Goal: Information Seeking & Learning: Learn about a topic

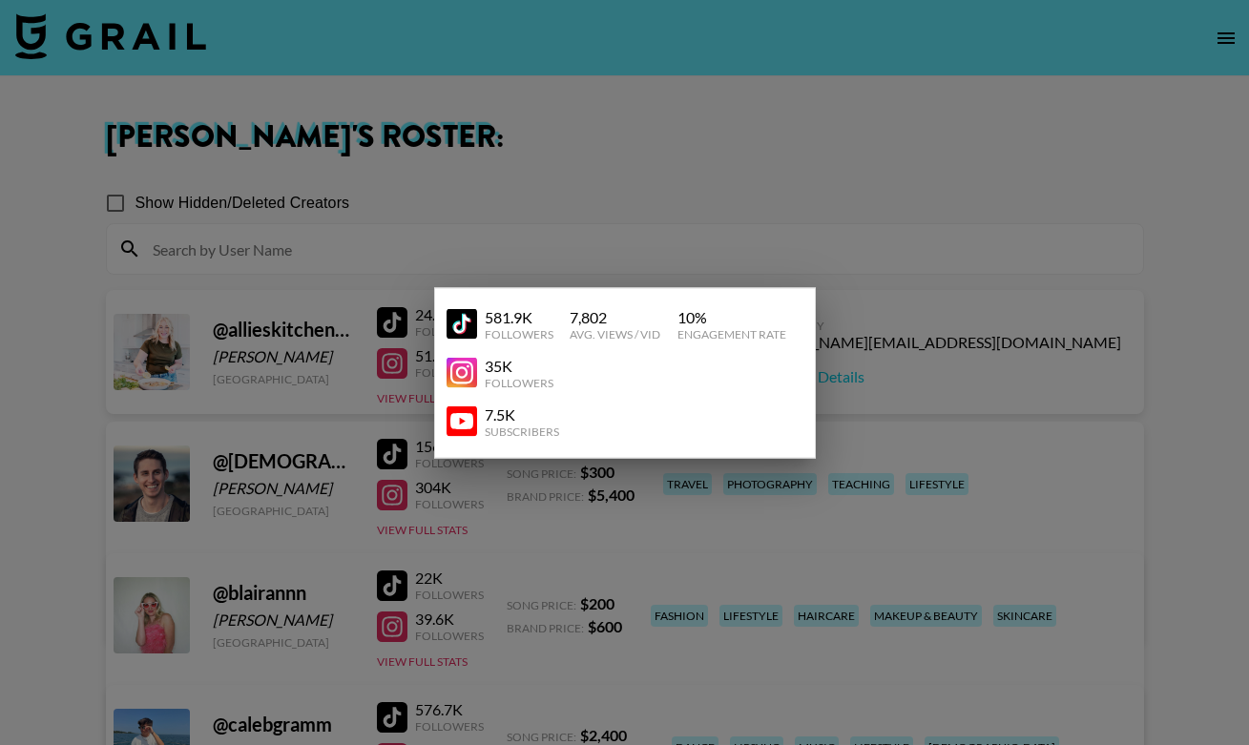
scroll to position [656, 0]
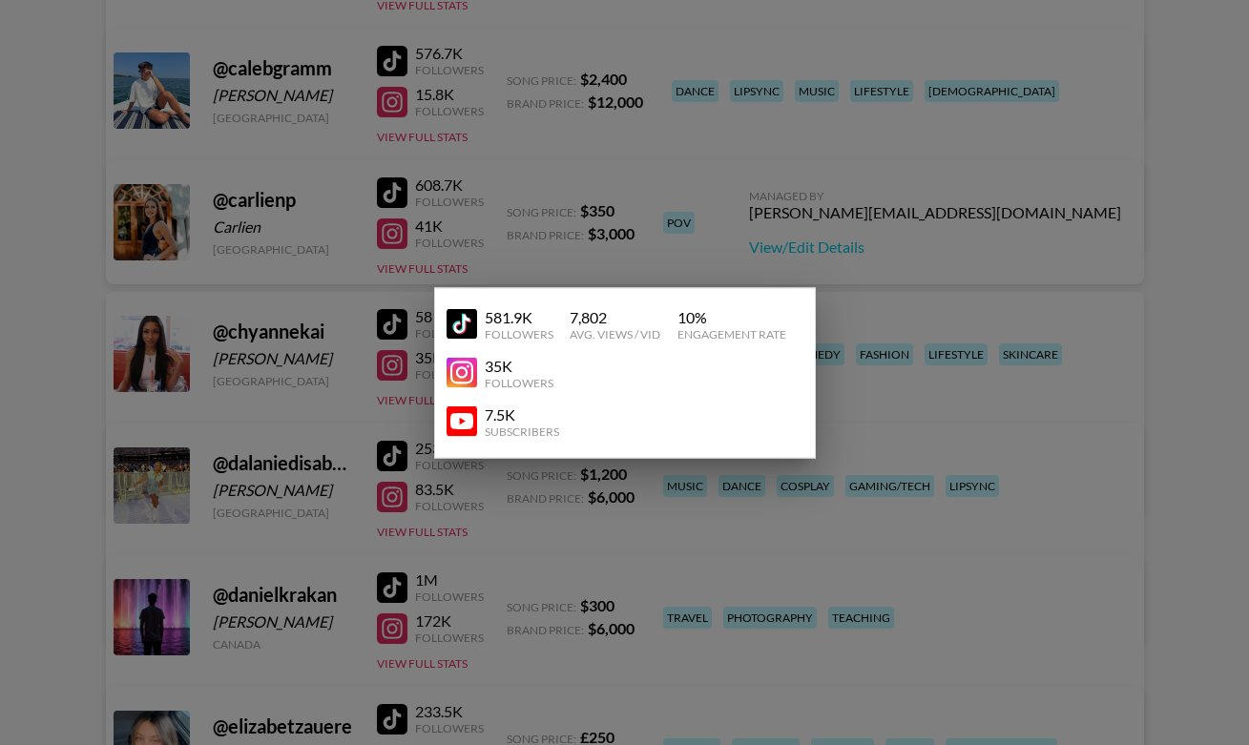
click at [627, 200] on div at bounding box center [624, 372] width 1249 height 745
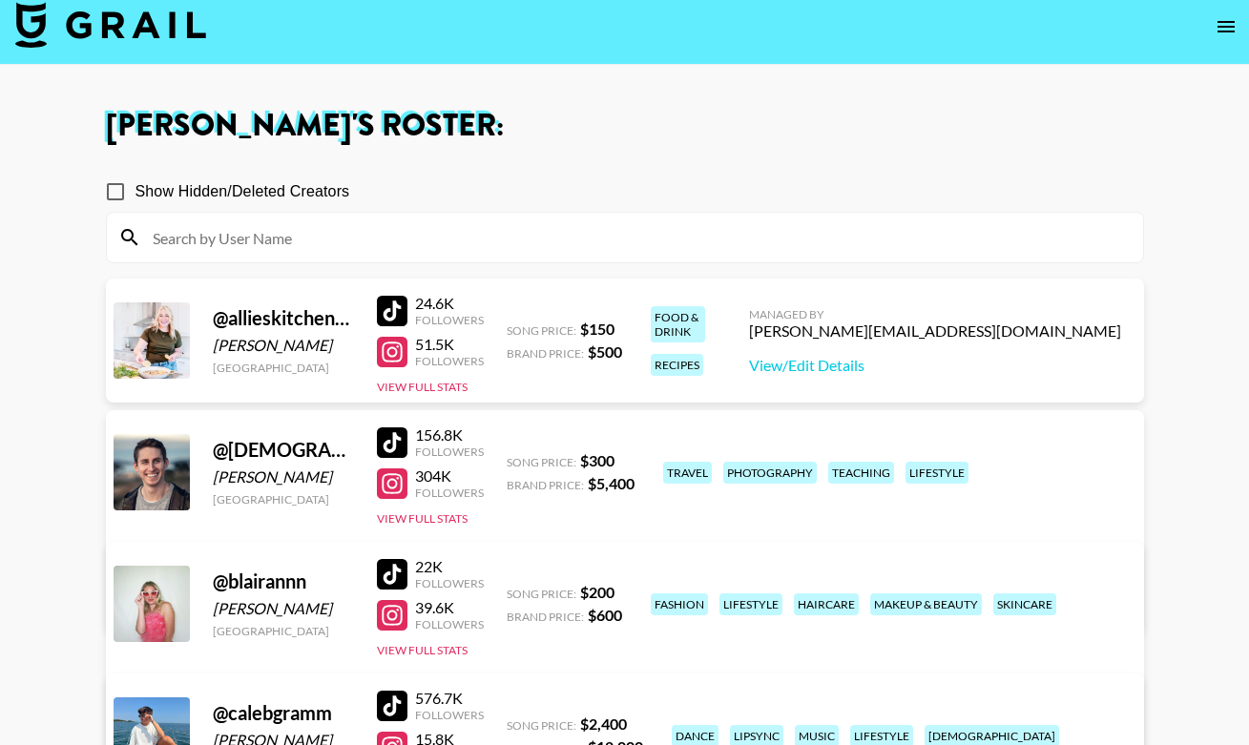
scroll to position [0, 0]
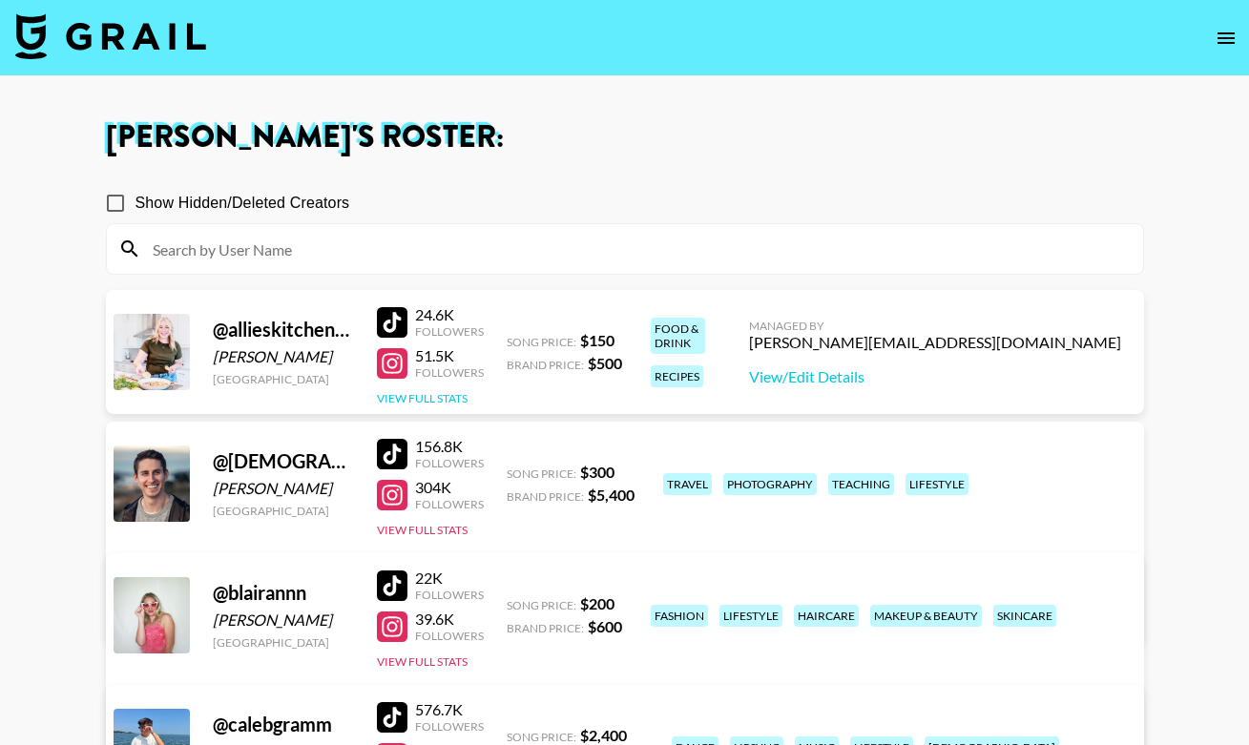
click at [448, 403] on button "View Full Stats" at bounding box center [422, 398] width 91 height 14
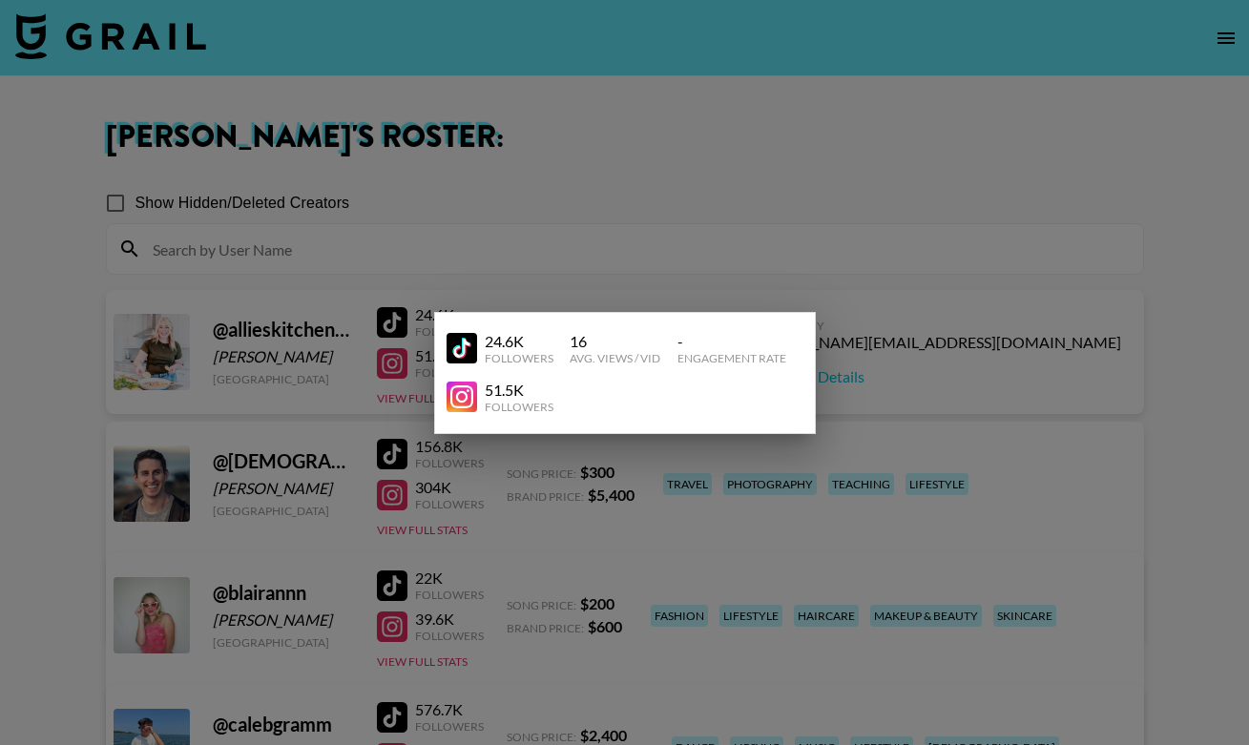
click at [510, 237] on div at bounding box center [624, 372] width 1249 height 745
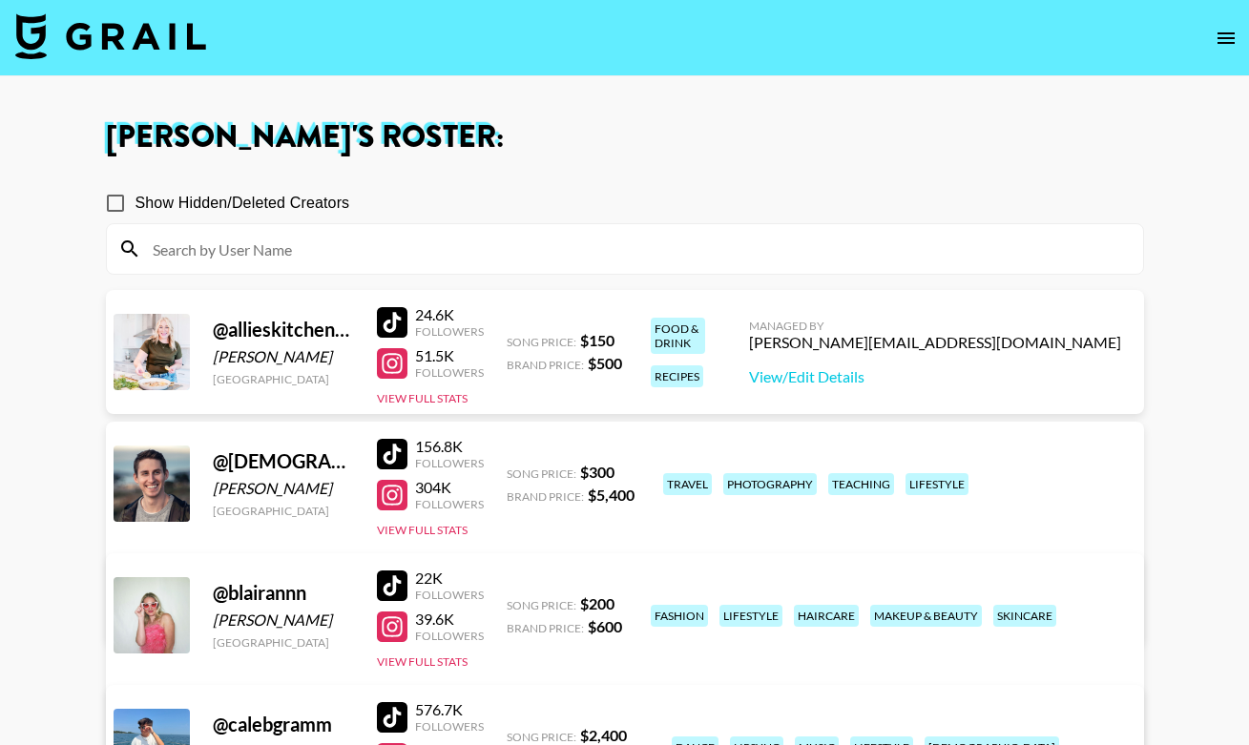
click at [392, 360] on div at bounding box center [392, 363] width 31 height 31
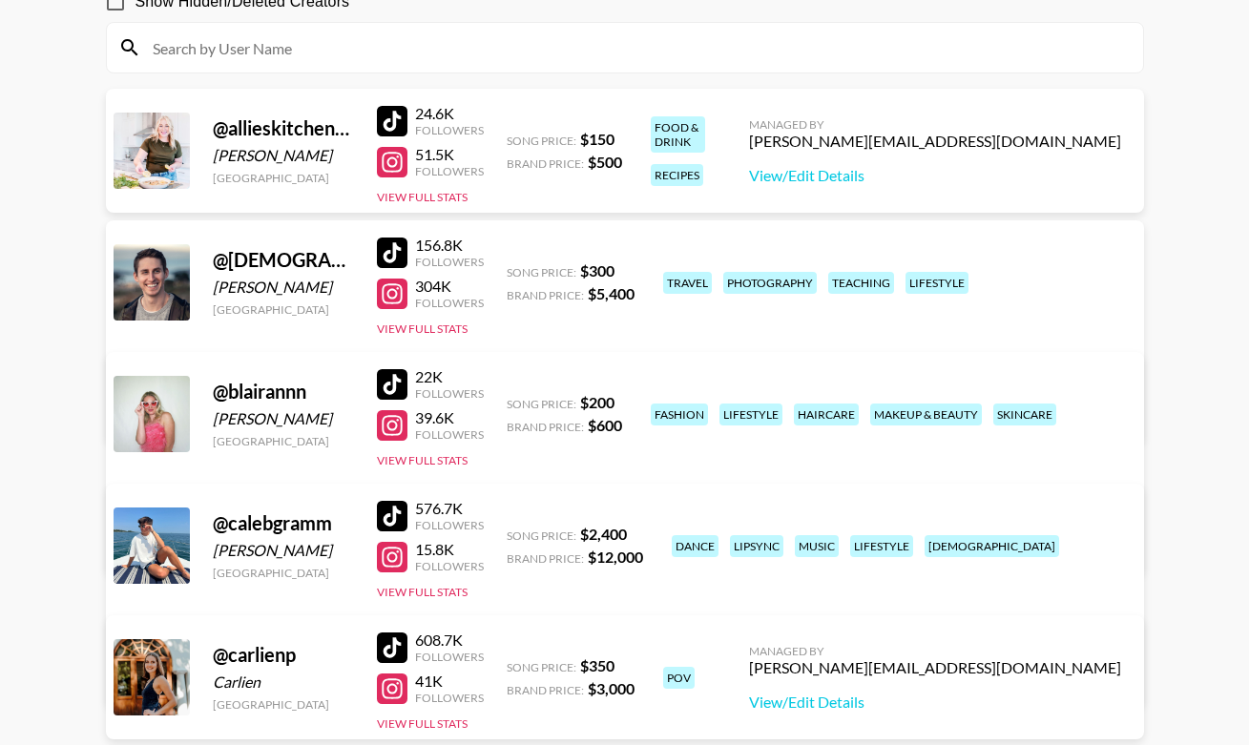
scroll to position [203, 0]
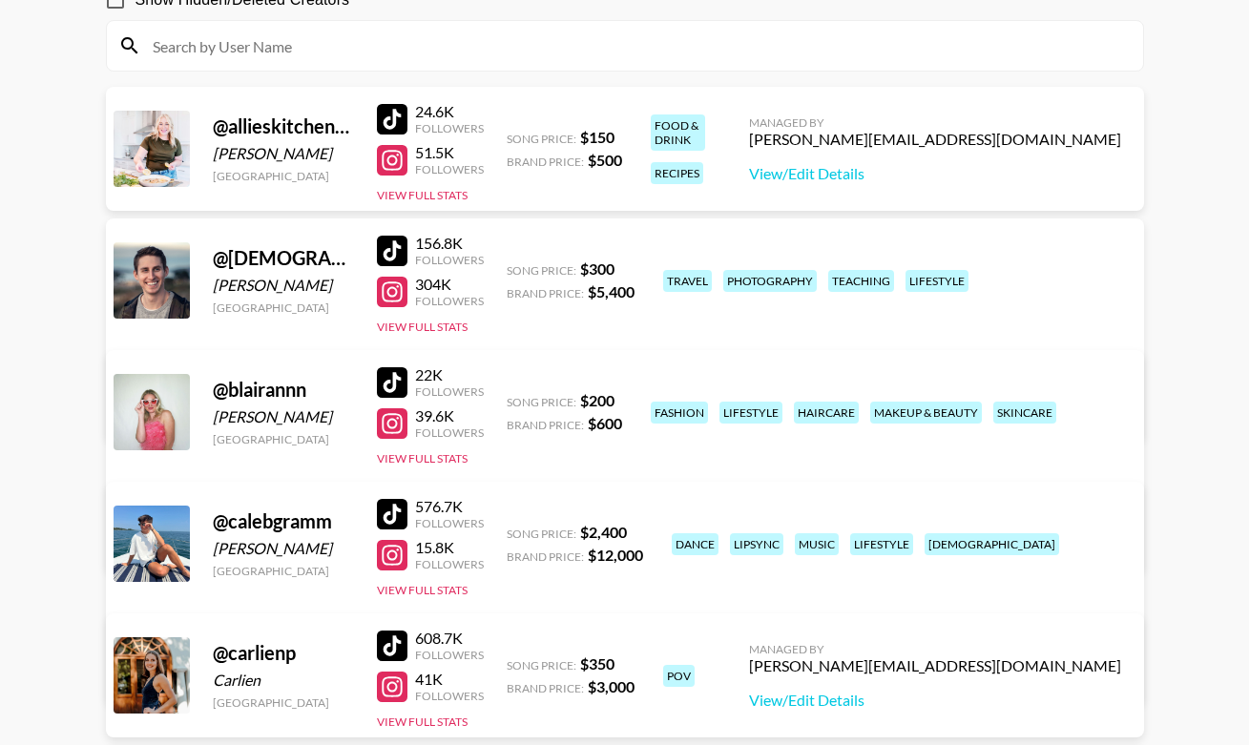
drag, startPoint x: 345, startPoint y: 417, endPoint x: 216, endPoint y: 419, distance: 129.7
click at [216, 419] on div "[PERSON_NAME]" at bounding box center [283, 416] width 141 height 19
copy div "[PERSON_NAME]"
click at [333, 383] on div "@ blairannn" at bounding box center [283, 390] width 141 height 24
click at [398, 428] on div at bounding box center [392, 423] width 31 height 31
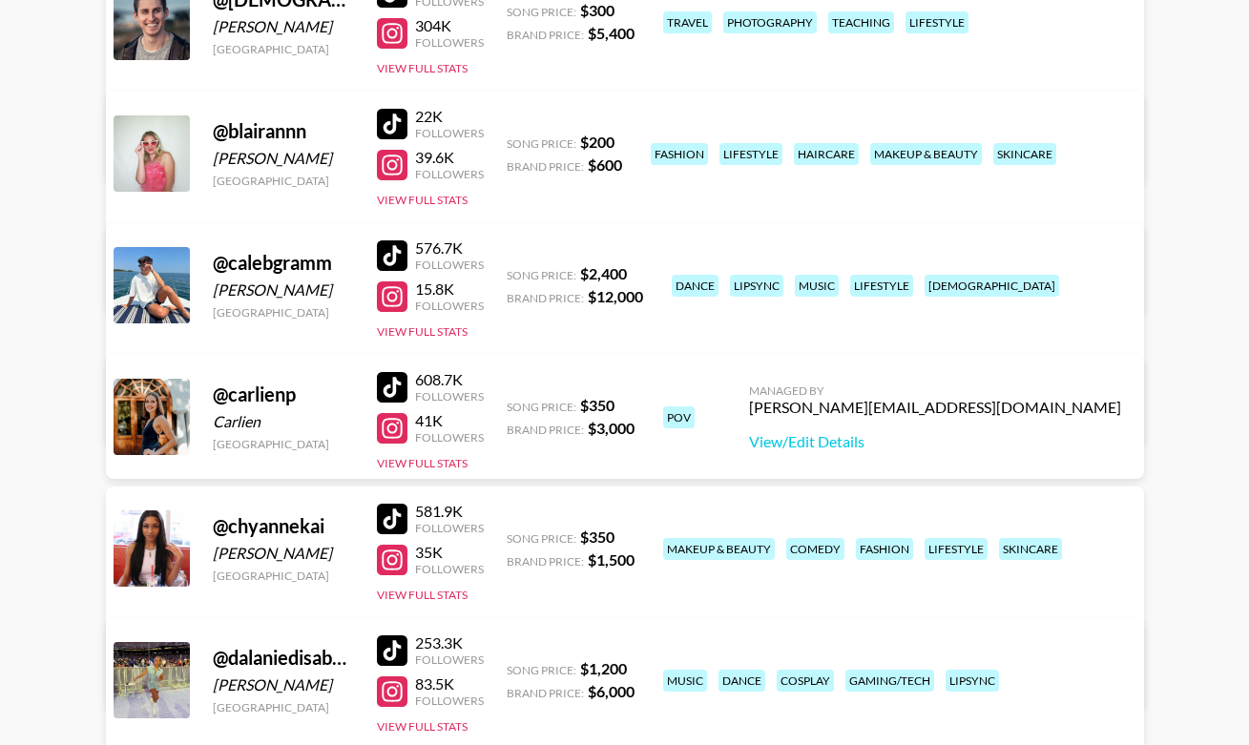
scroll to position [474, 0]
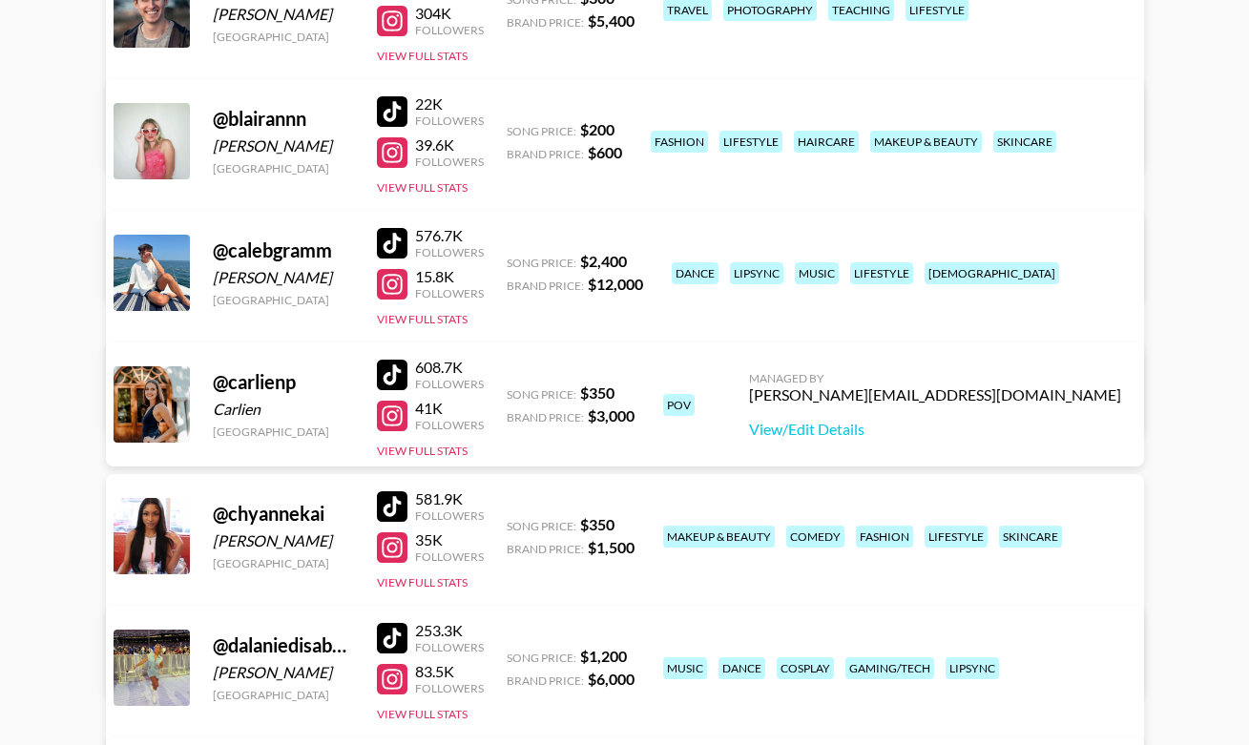
click at [388, 377] on div at bounding box center [392, 375] width 31 height 31
click at [430, 187] on button "View Full Stats" at bounding box center [422, 187] width 91 height 14
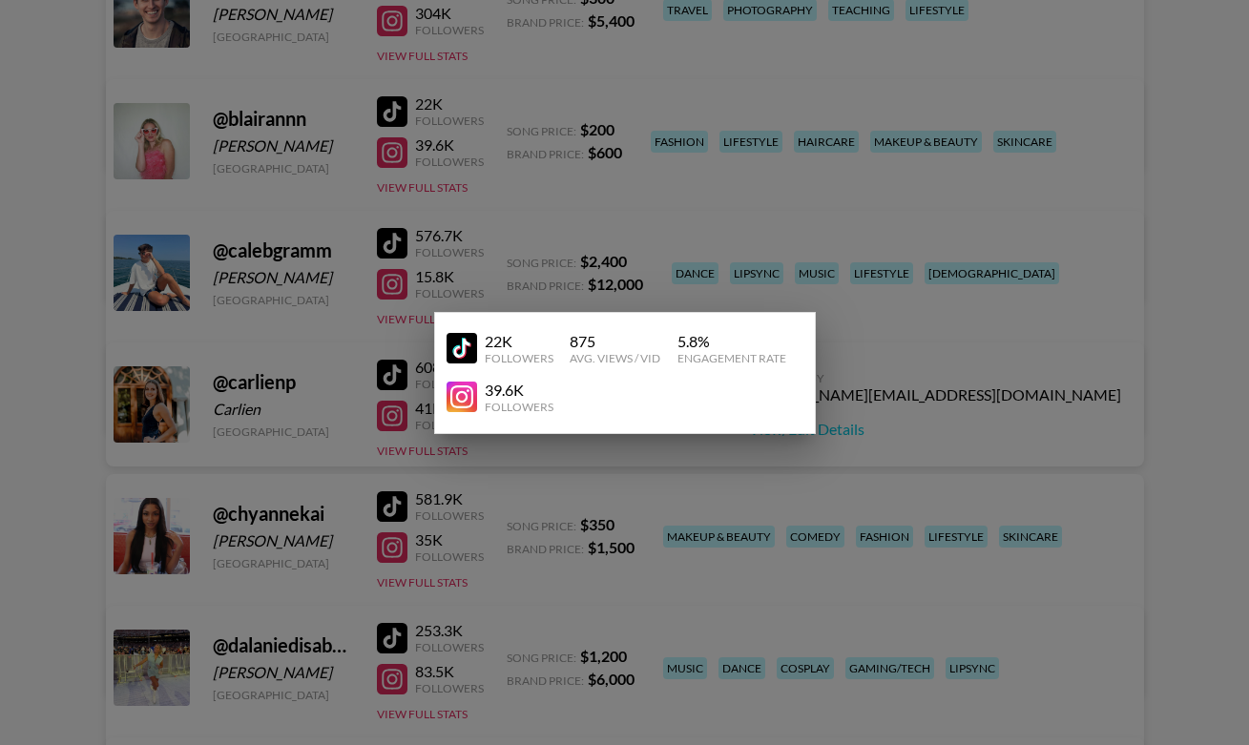
click at [418, 120] on div at bounding box center [624, 372] width 1249 height 745
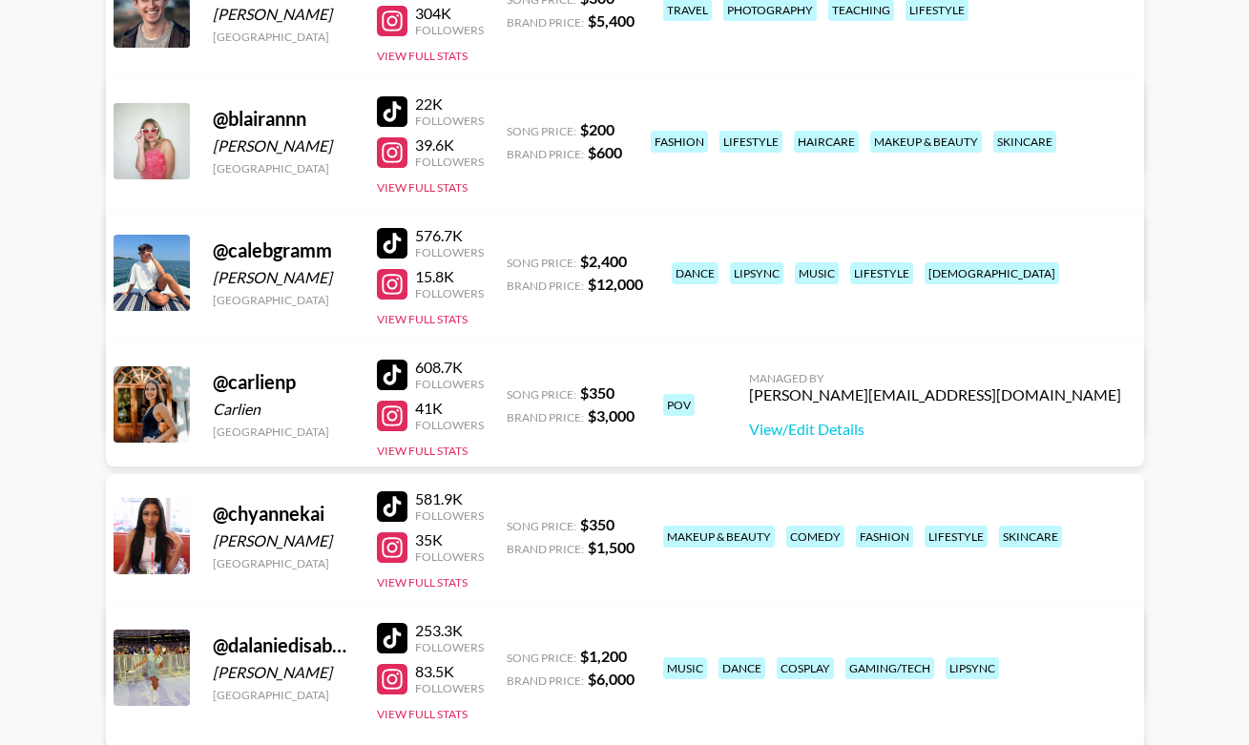
click at [389, 111] on div at bounding box center [392, 111] width 31 height 31
click at [392, 378] on div at bounding box center [392, 375] width 31 height 31
click at [396, 514] on div at bounding box center [392, 506] width 31 height 31
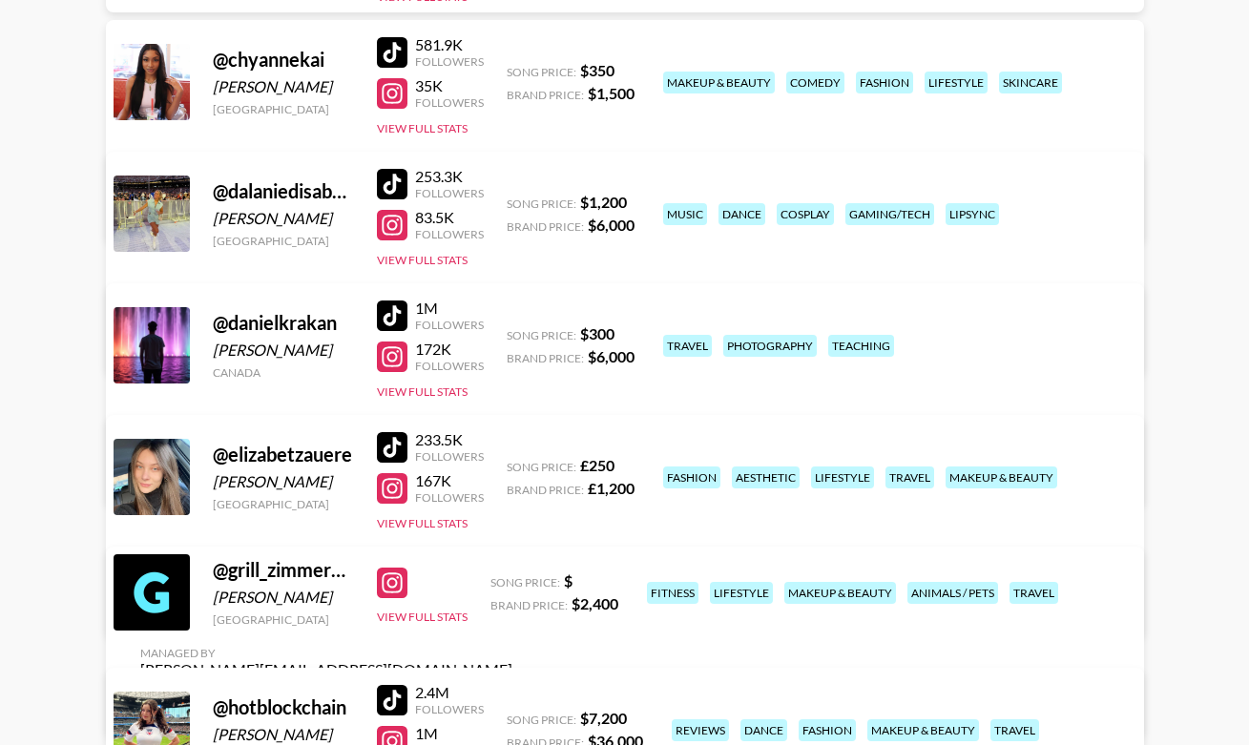
scroll to position [933, 0]
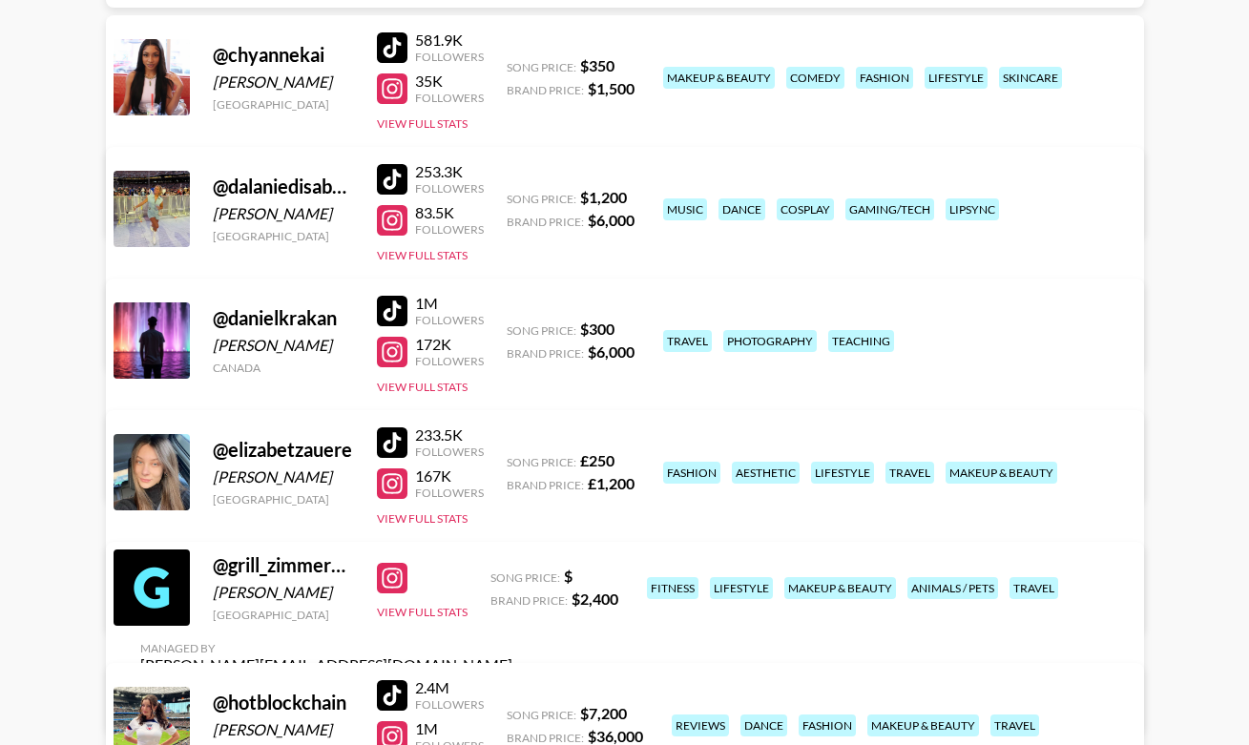
click at [396, 445] on div at bounding box center [392, 442] width 31 height 31
click at [390, 435] on div at bounding box center [392, 442] width 31 height 31
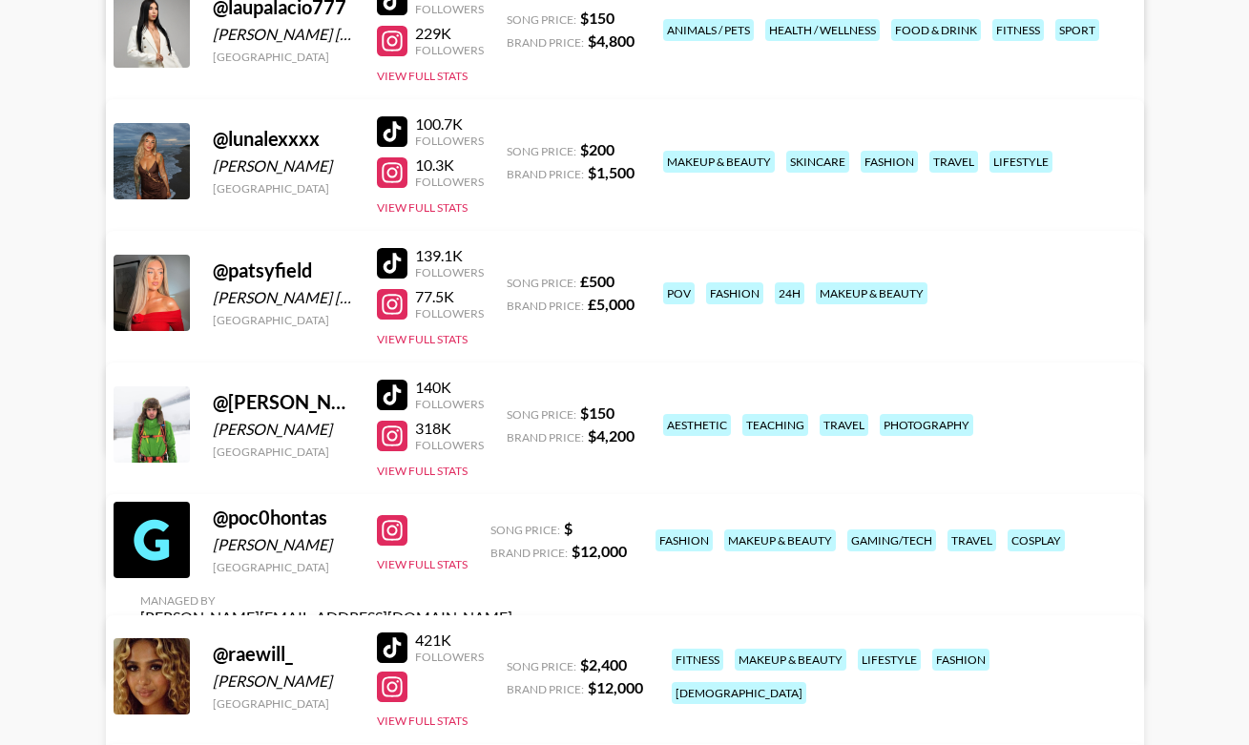
scroll to position [1970, 0]
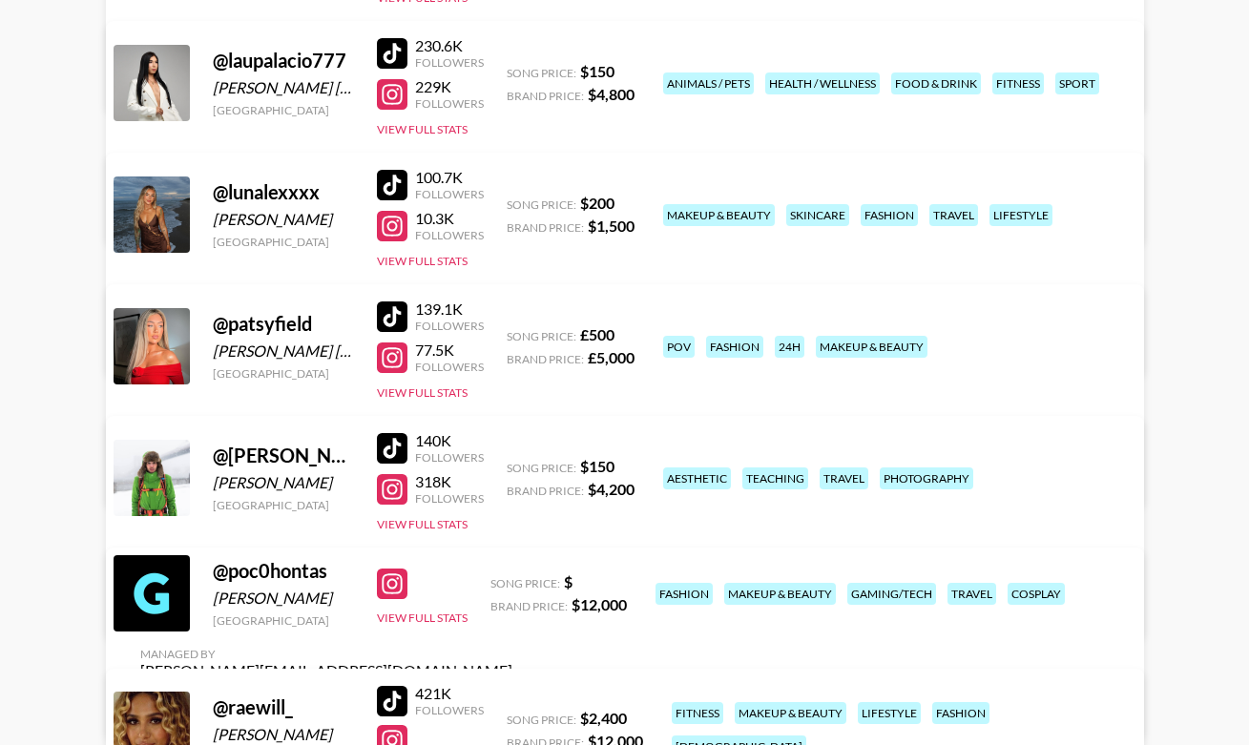
click at [389, 321] on div at bounding box center [392, 316] width 31 height 31
click at [400, 361] on div at bounding box center [392, 357] width 31 height 31
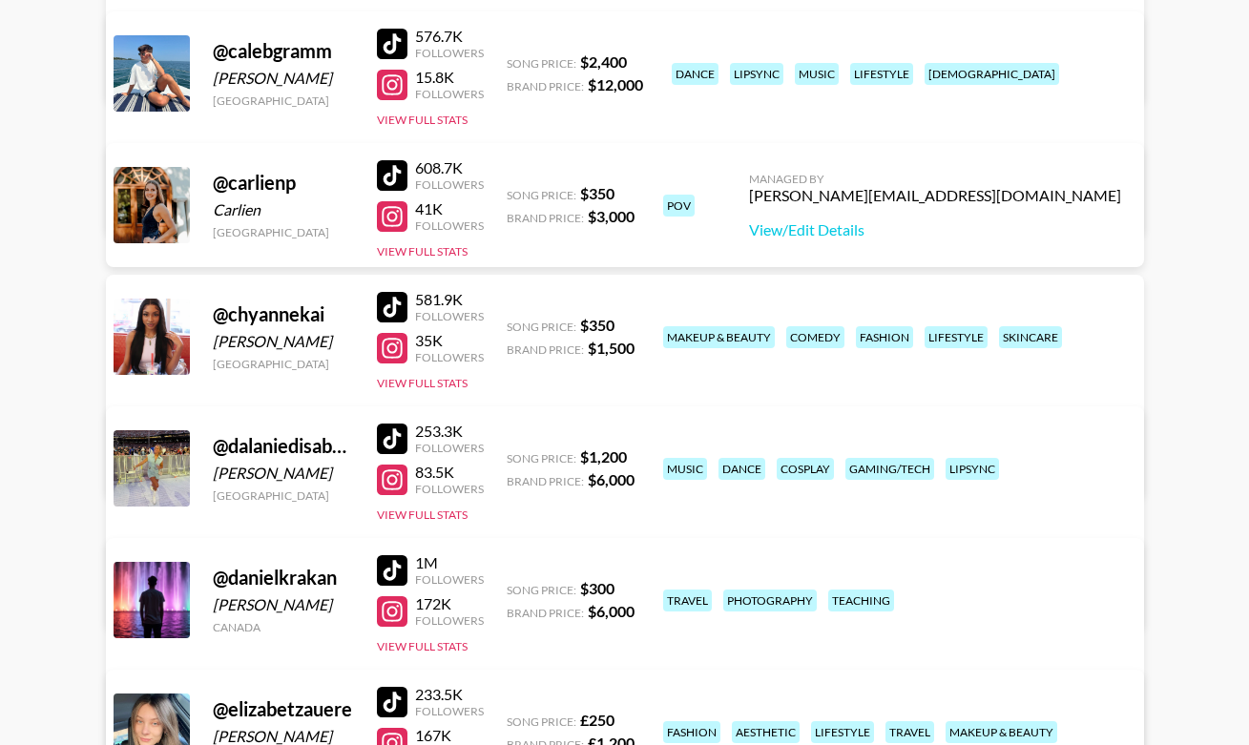
scroll to position [0, 0]
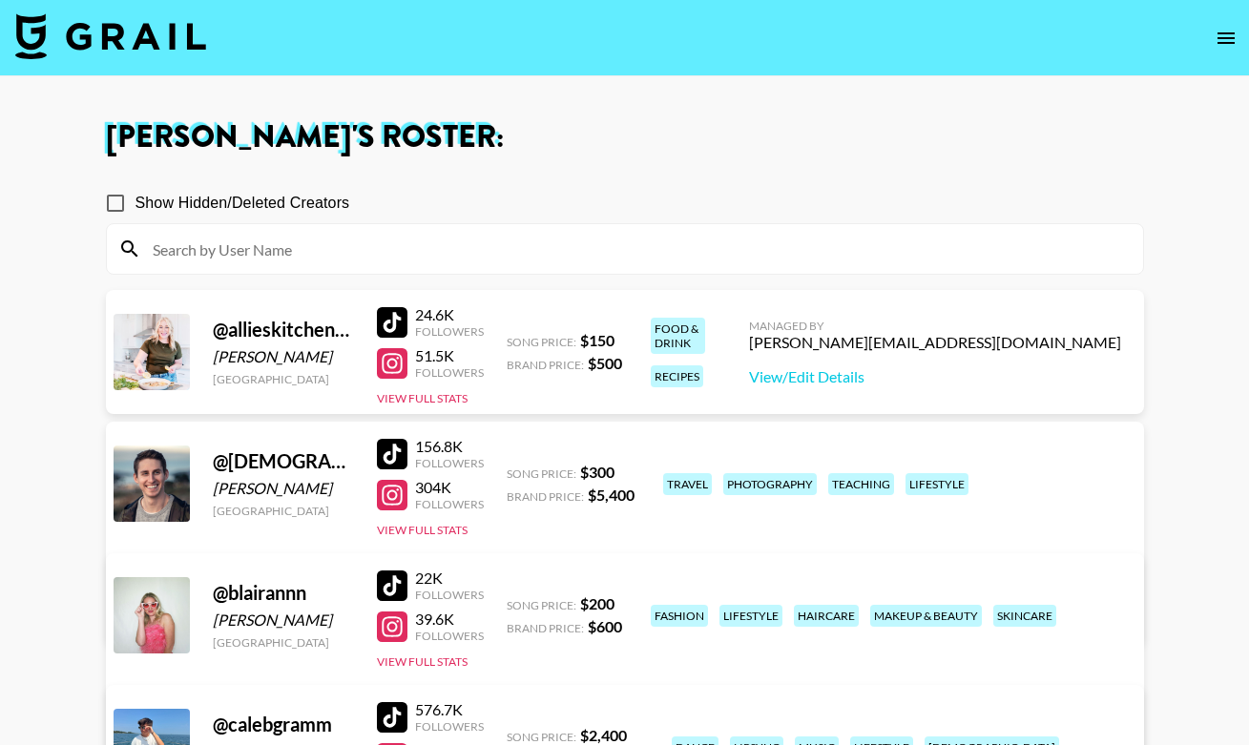
click at [313, 248] on input at bounding box center [636, 249] width 990 height 31
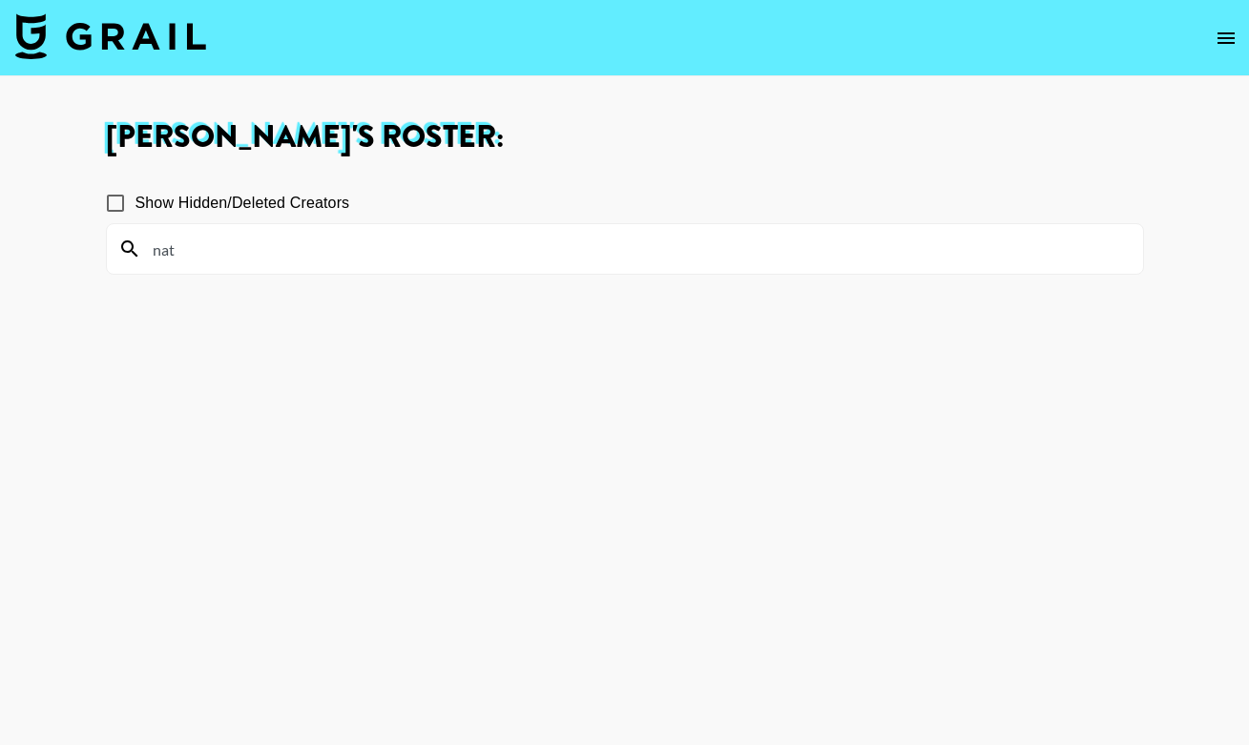
type input "nat"
click at [245, 202] on span "Show Hidden/Deleted Creators" at bounding box center [242, 203] width 215 height 23
click at [135, 202] on input "Show Hidden/Deleted Creators" at bounding box center [115, 203] width 40 height 40
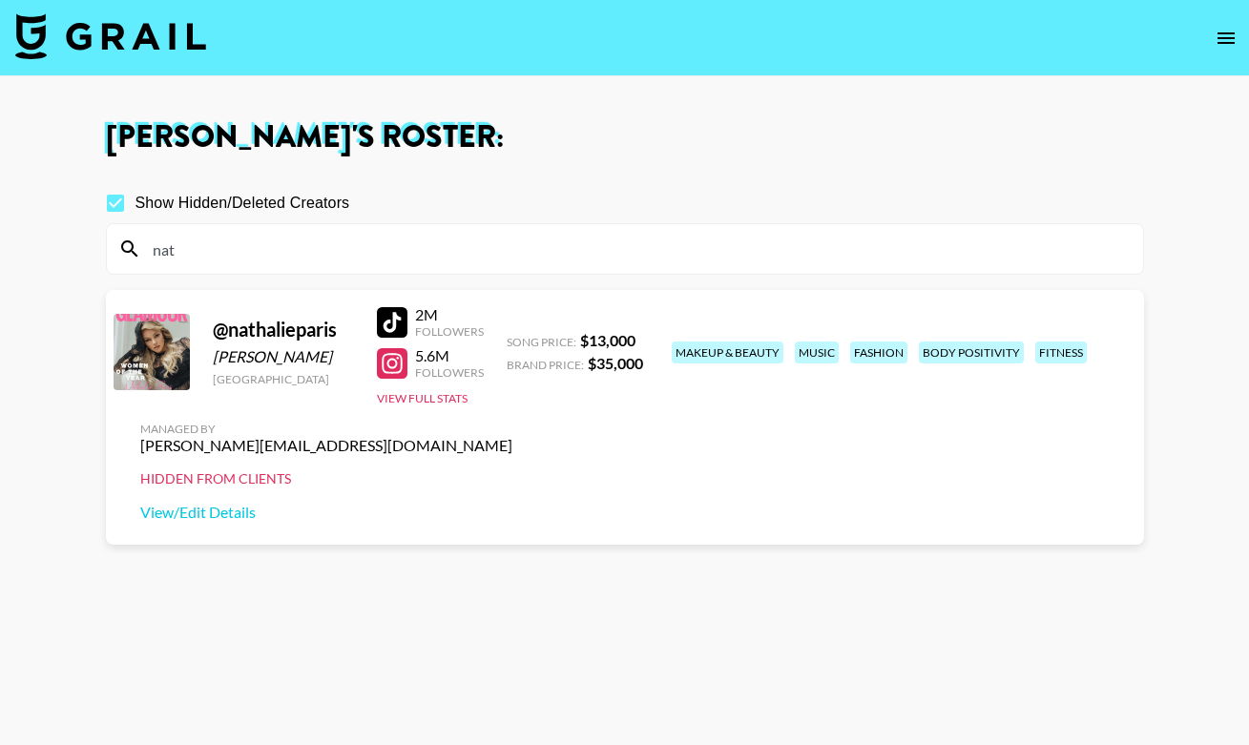
click at [394, 338] on div at bounding box center [392, 322] width 31 height 31
click at [387, 378] on div at bounding box center [392, 363] width 31 height 31
click at [172, 195] on span "Show Hidden/Deleted Creators" at bounding box center [242, 203] width 215 height 23
click at [135, 195] on input "Show Hidden/Deleted Creators" at bounding box center [115, 203] width 40 height 40
checkbox input "false"
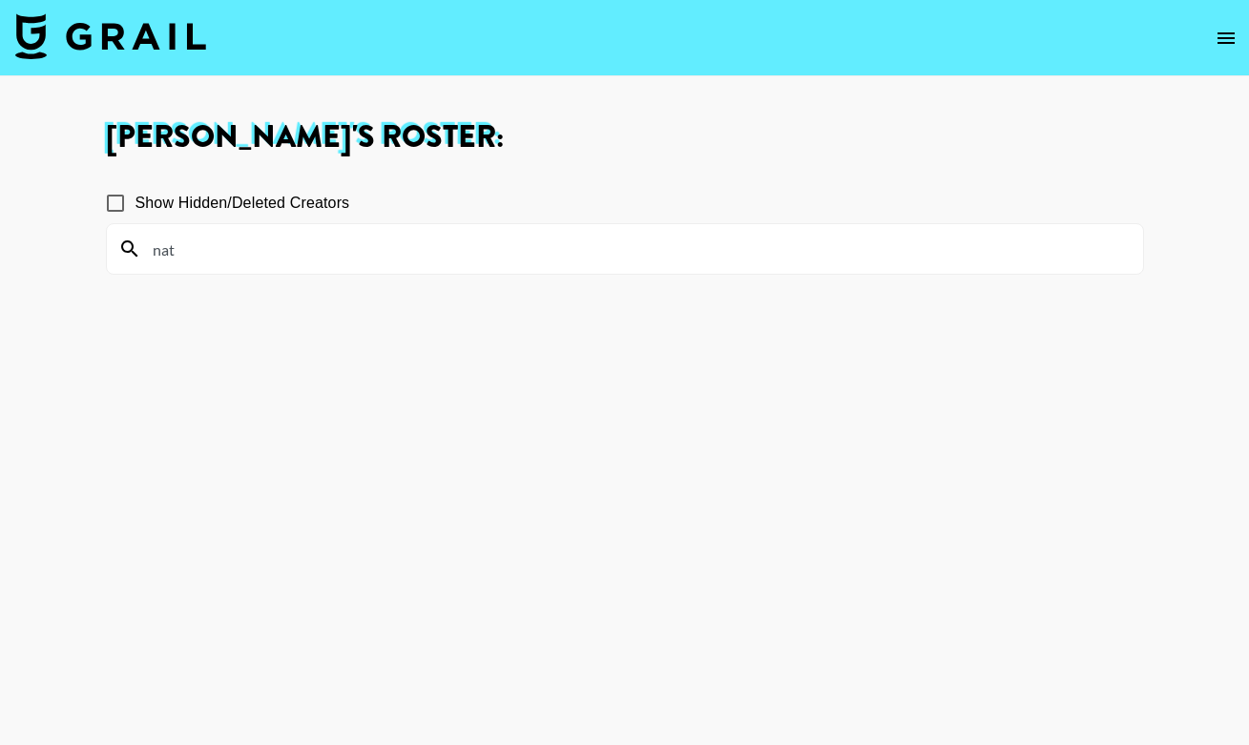
click at [216, 249] on input "nat" at bounding box center [636, 249] width 990 height 31
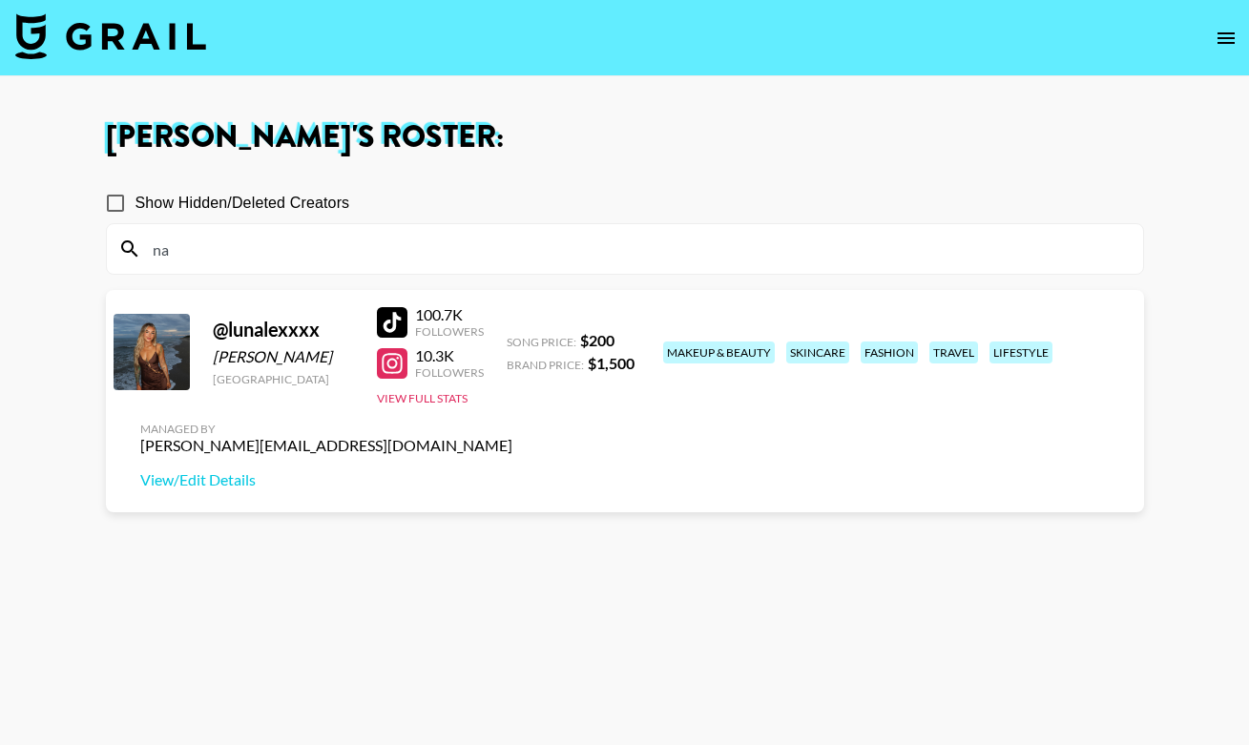
type input "n"
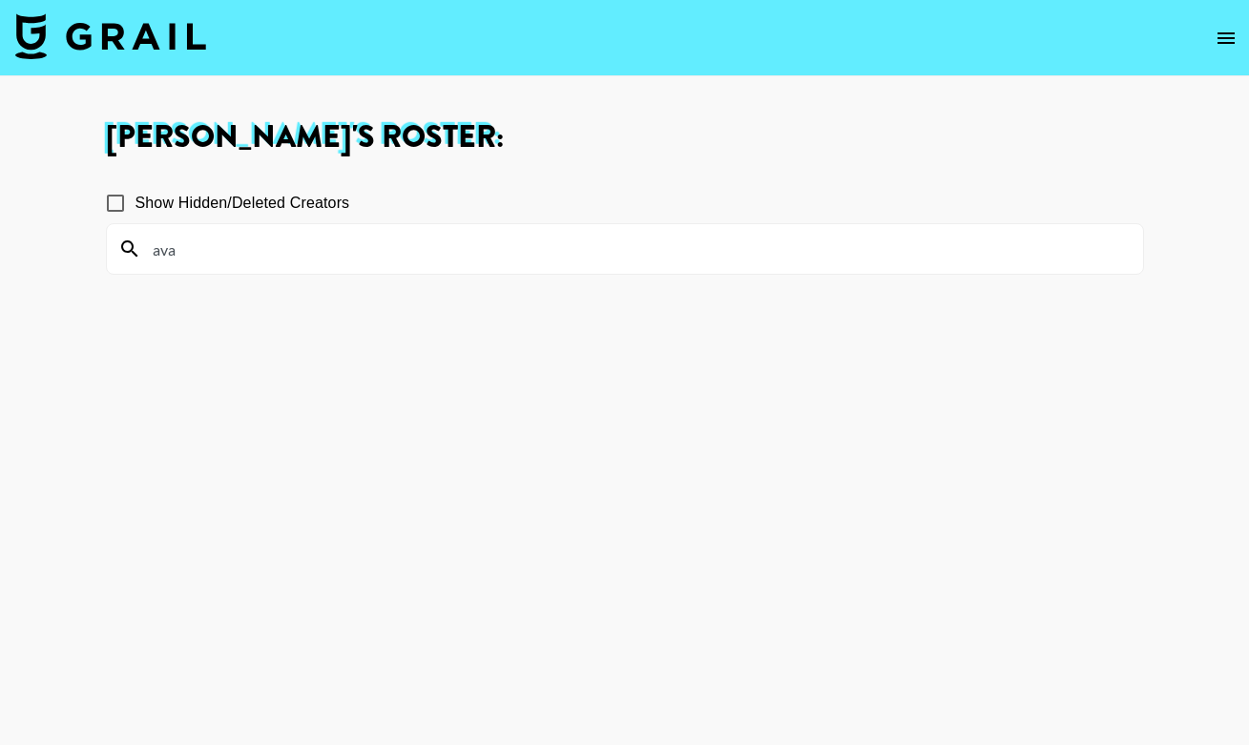
type input "ava"
click at [207, 205] on span "Show Hidden/Deleted Creators" at bounding box center [242, 203] width 215 height 23
click at [135, 205] on input "Show Hidden/Deleted Creators" at bounding box center [115, 203] width 40 height 40
checkbox input "true"
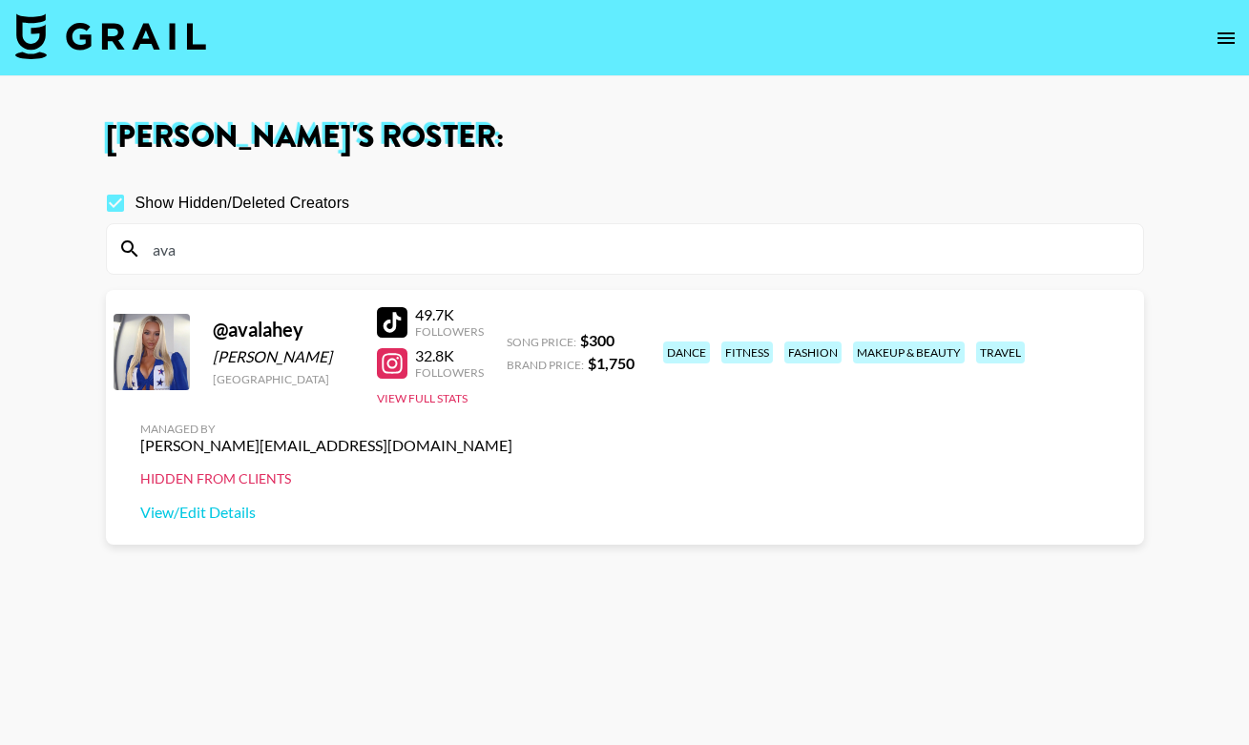
click at [392, 337] on div at bounding box center [392, 322] width 31 height 31
click at [403, 377] on div at bounding box center [392, 363] width 31 height 31
click at [215, 244] on input "ava" at bounding box center [636, 249] width 990 height 31
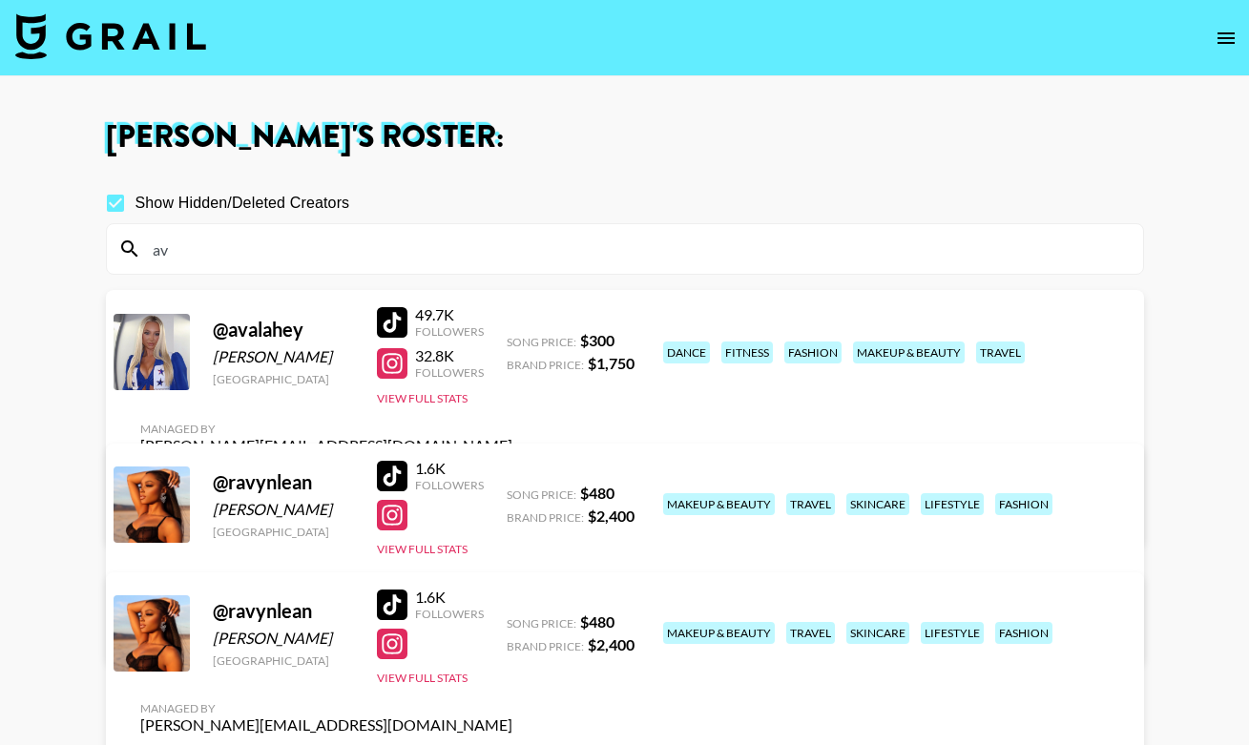
type input "a"
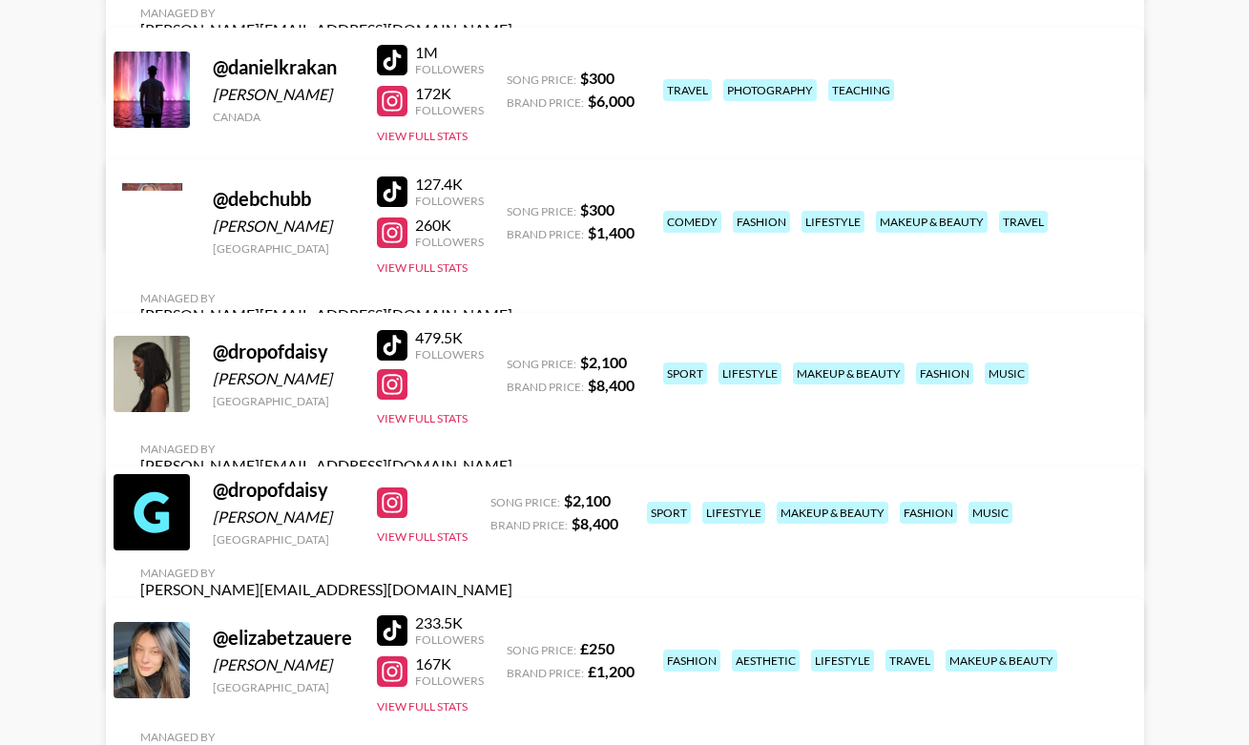
scroll to position [2289, 0]
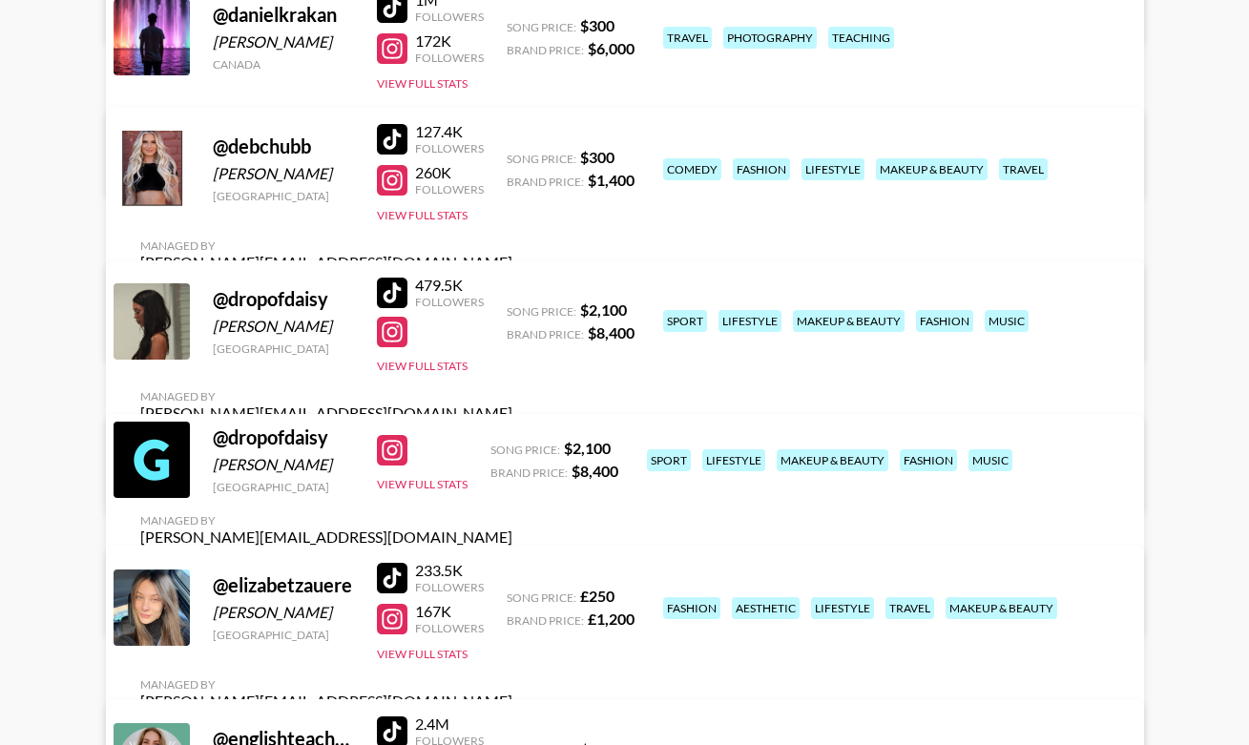
click at [397, 146] on div at bounding box center [392, 139] width 31 height 31
click at [400, 190] on div at bounding box center [392, 180] width 31 height 31
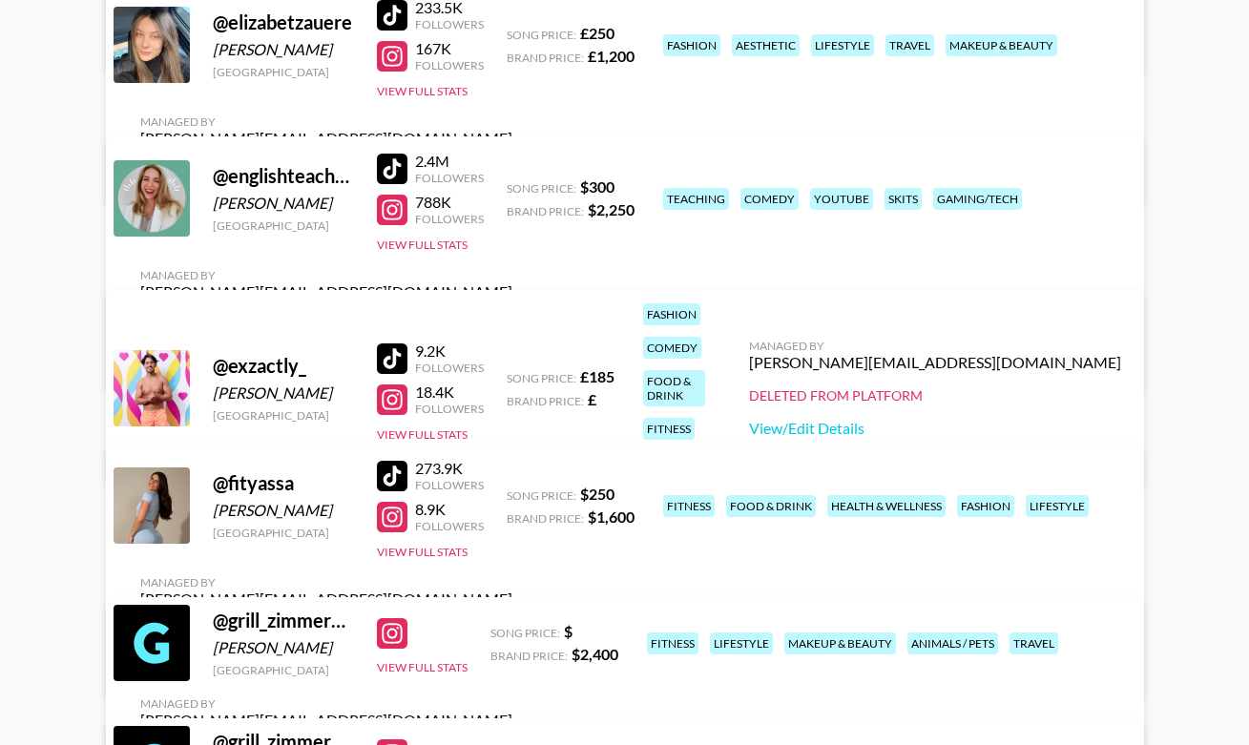
scroll to position [2858, 0]
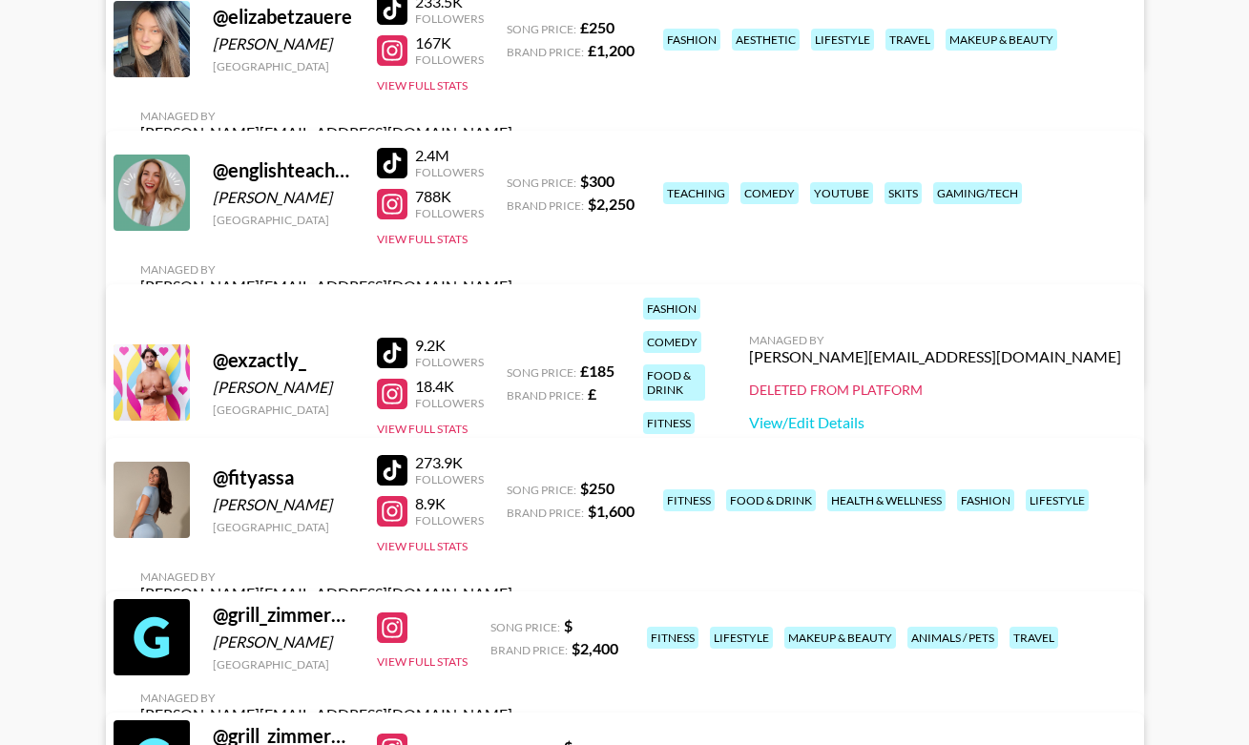
click at [394, 177] on div at bounding box center [392, 163] width 31 height 31
click at [397, 208] on div at bounding box center [392, 204] width 31 height 31
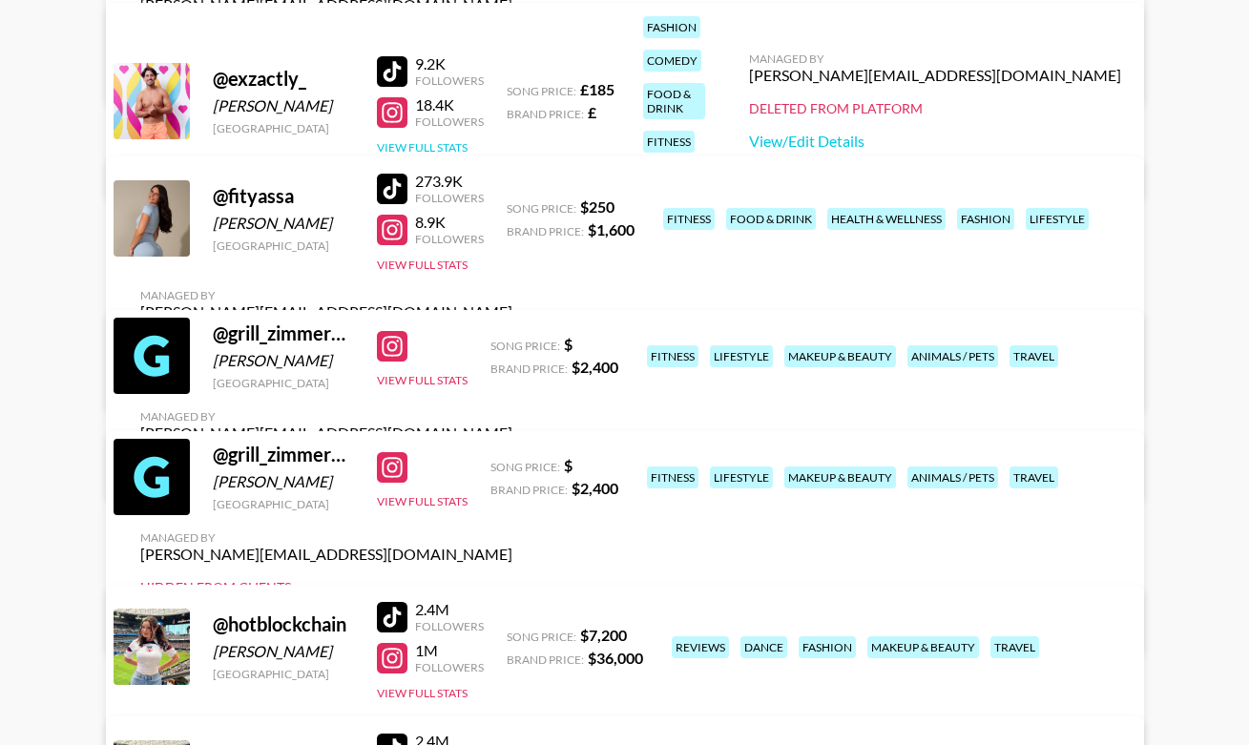
scroll to position [3138, 0]
click at [402, 197] on div at bounding box center [392, 190] width 31 height 31
click at [395, 240] on div at bounding box center [392, 231] width 31 height 31
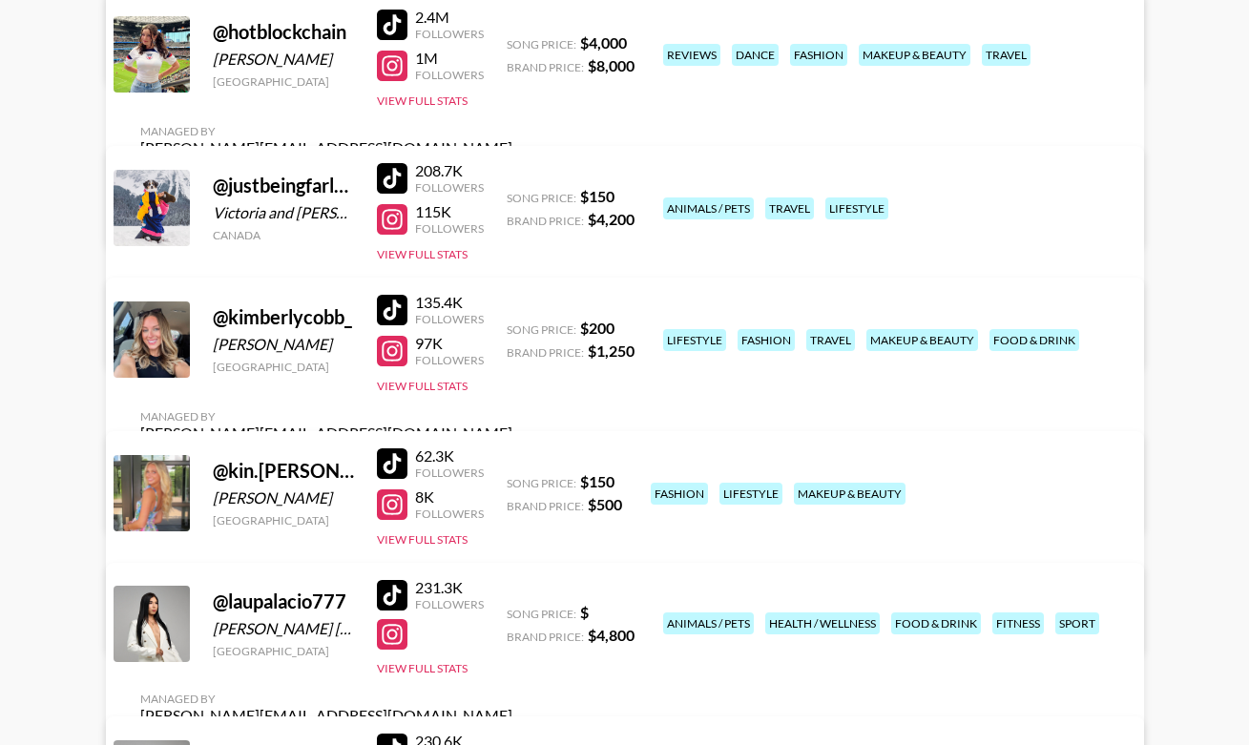
scroll to position [3882, 0]
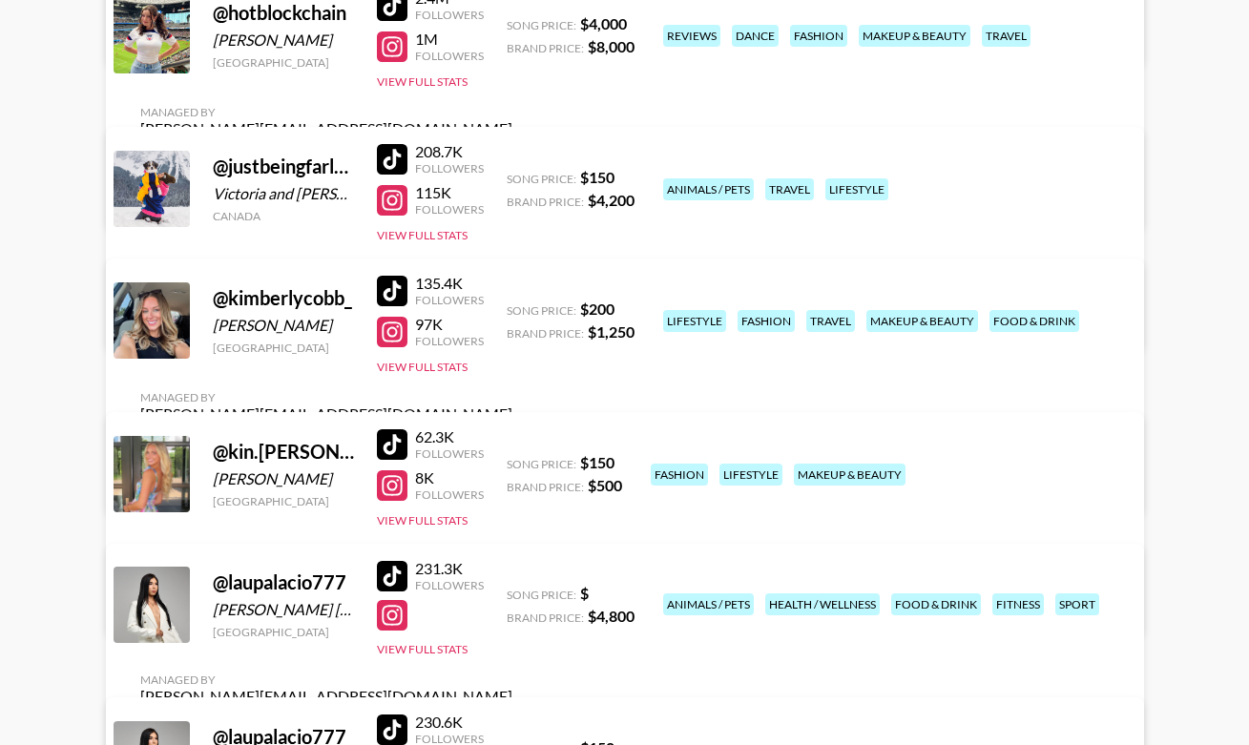
click at [397, 300] on div at bounding box center [392, 291] width 31 height 31
click at [397, 335] on div at bounding box center [392, 332] width 31 height 31
click at [400, 520] on button "View Full Stats" at bounding box center [422, 520] width 91 height 14
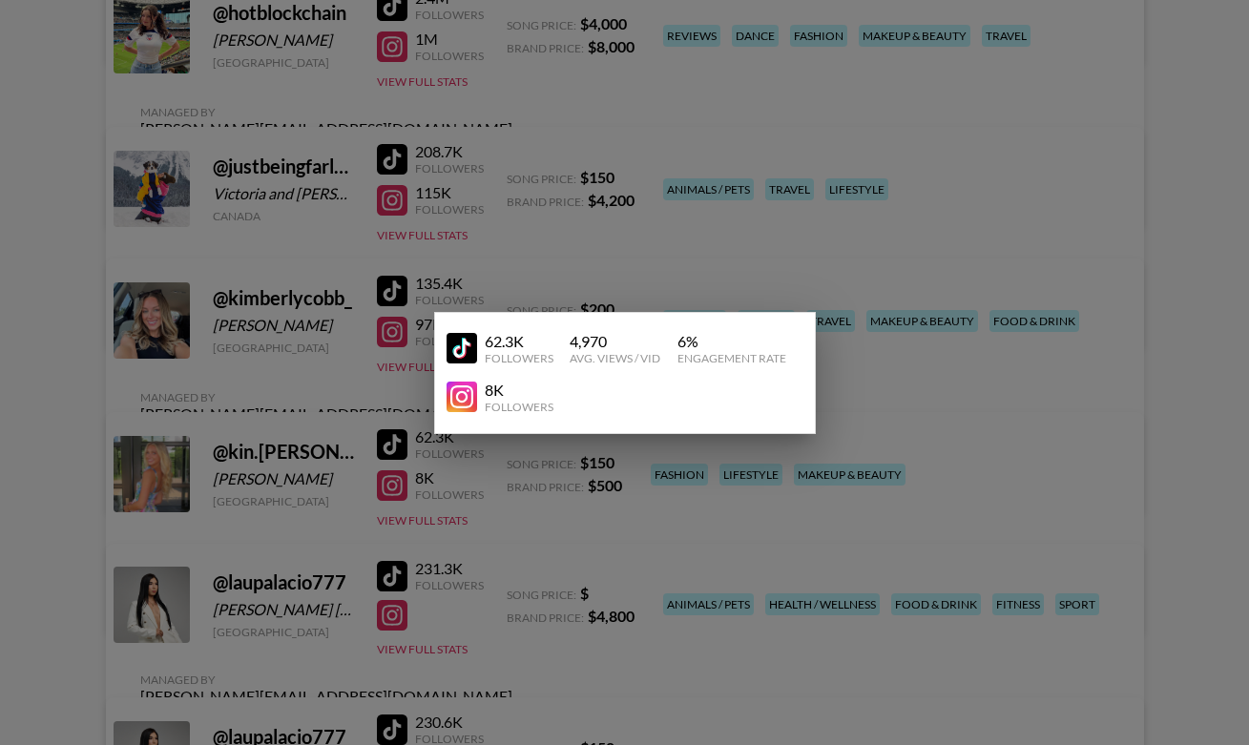
click at [396, 543] on div at bounding box center [624, 372] width 1249 height 745
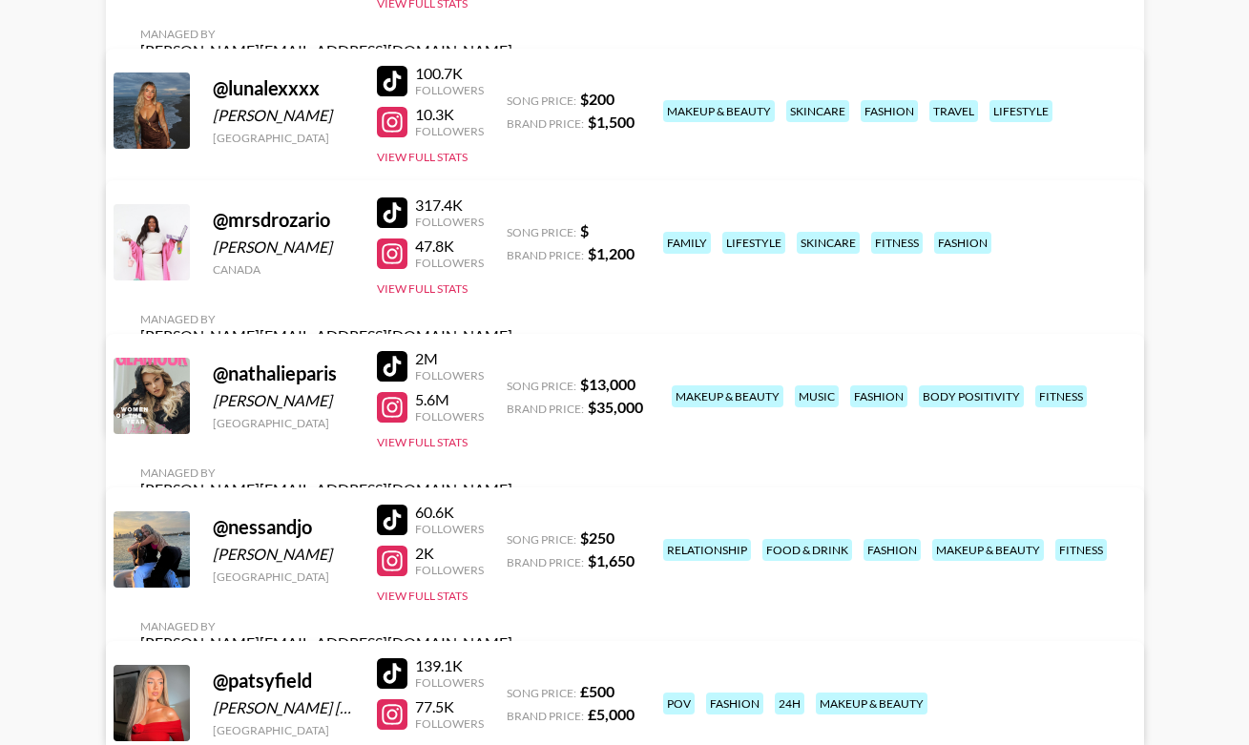
scroll to position [4843, 0]
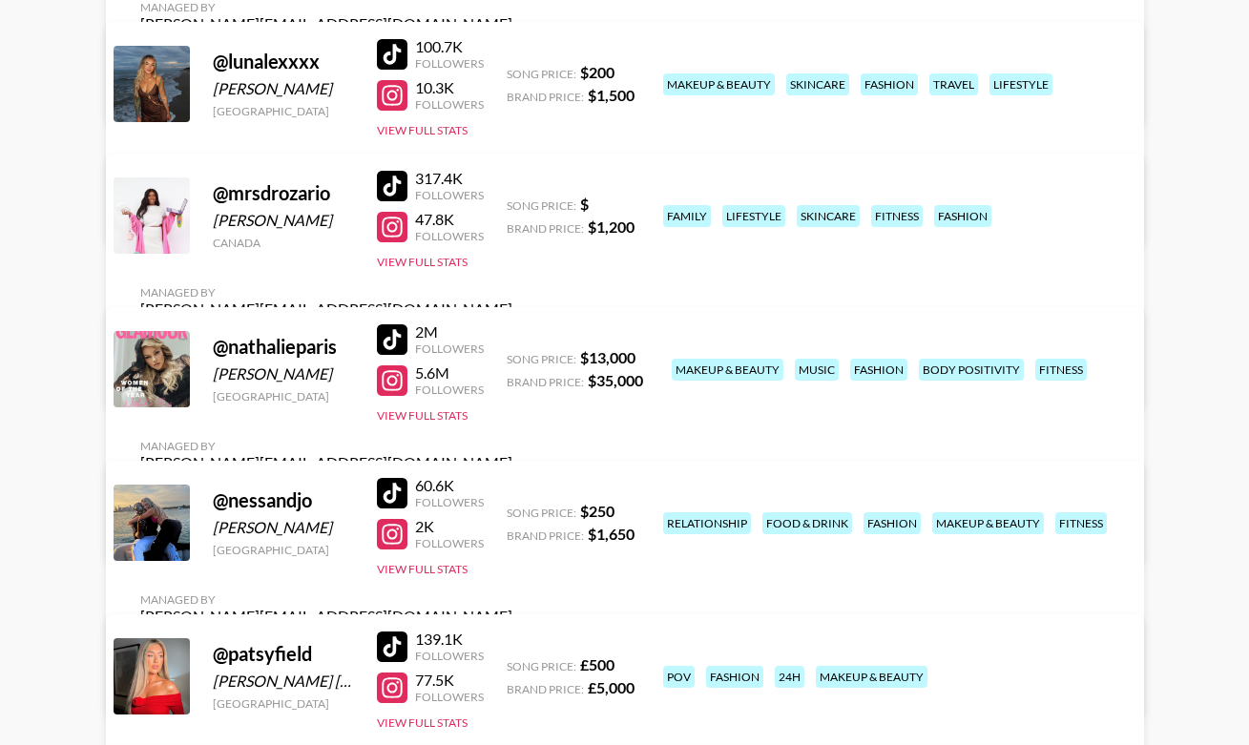
click at [385, 502] on div at bounding box center [392, 493] width 31 height 31
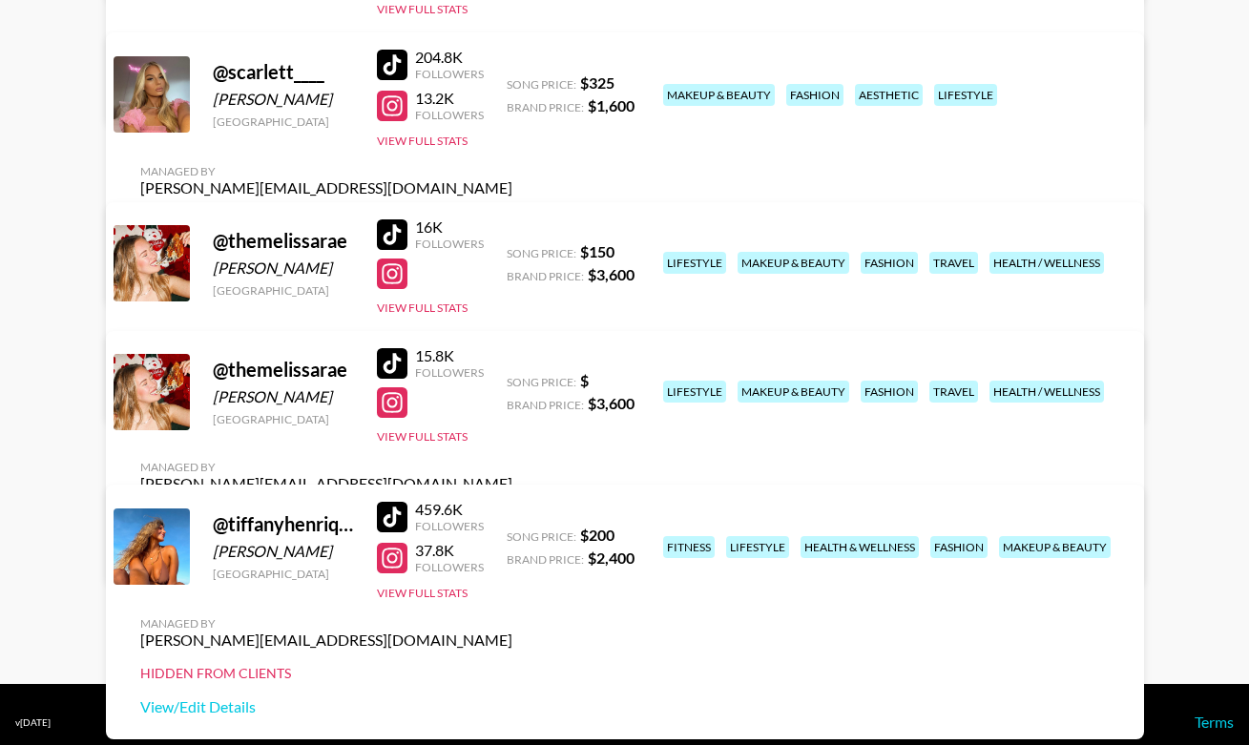
scroll to position [6537, 0]
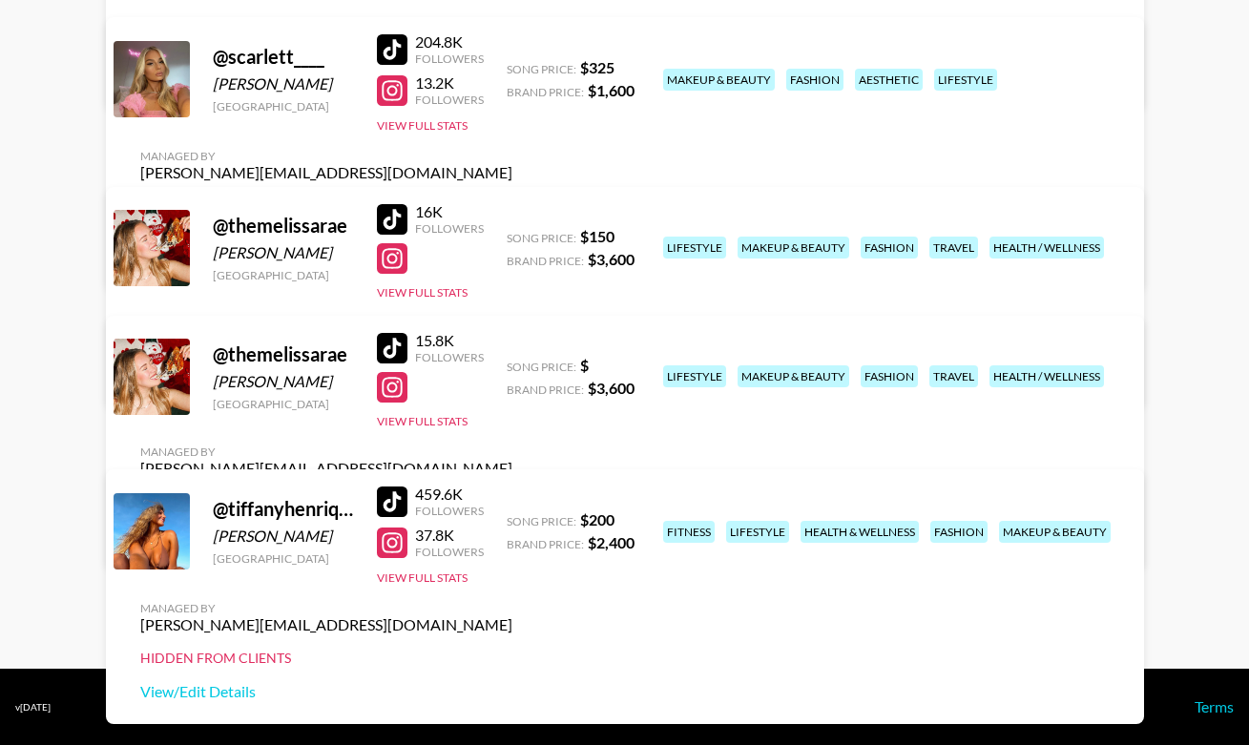
click at [389, 516] on div at bounding box center [392, 501] width 31 height 31
click at [385, 556] on div at bounding box center [392, 542] width 31 height 31
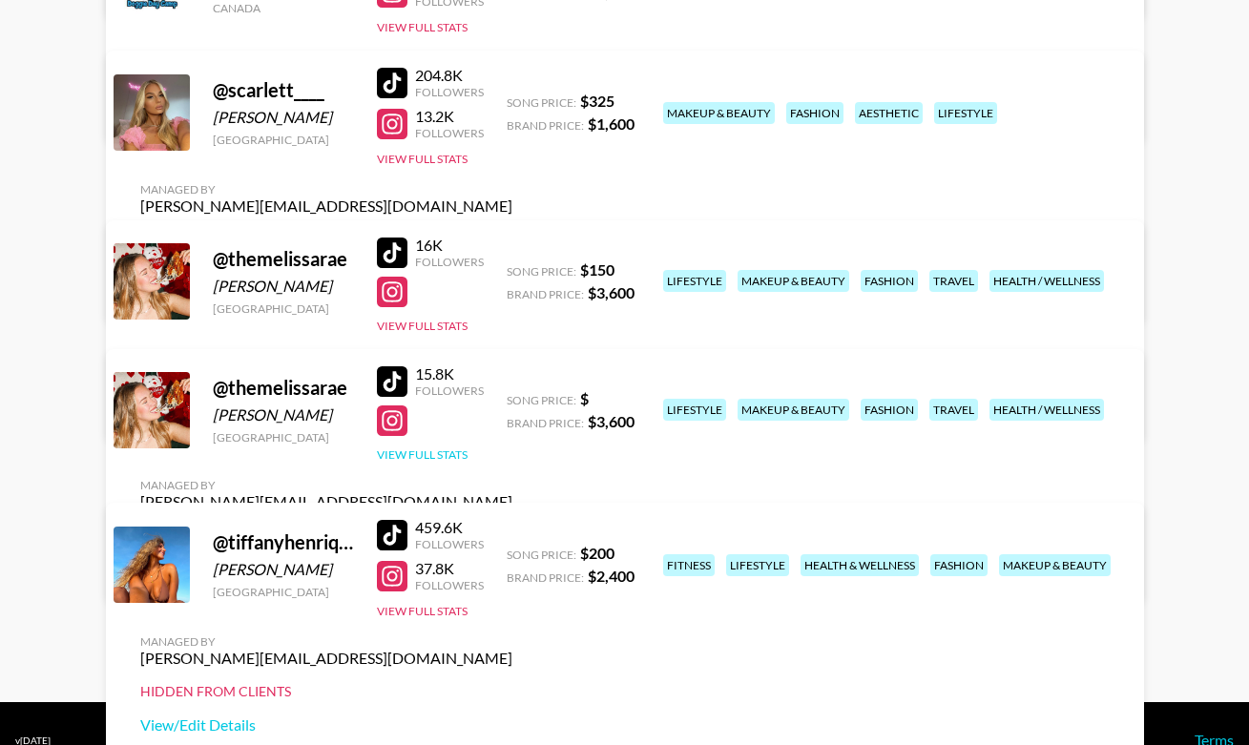
scroll to position [6496, 0]
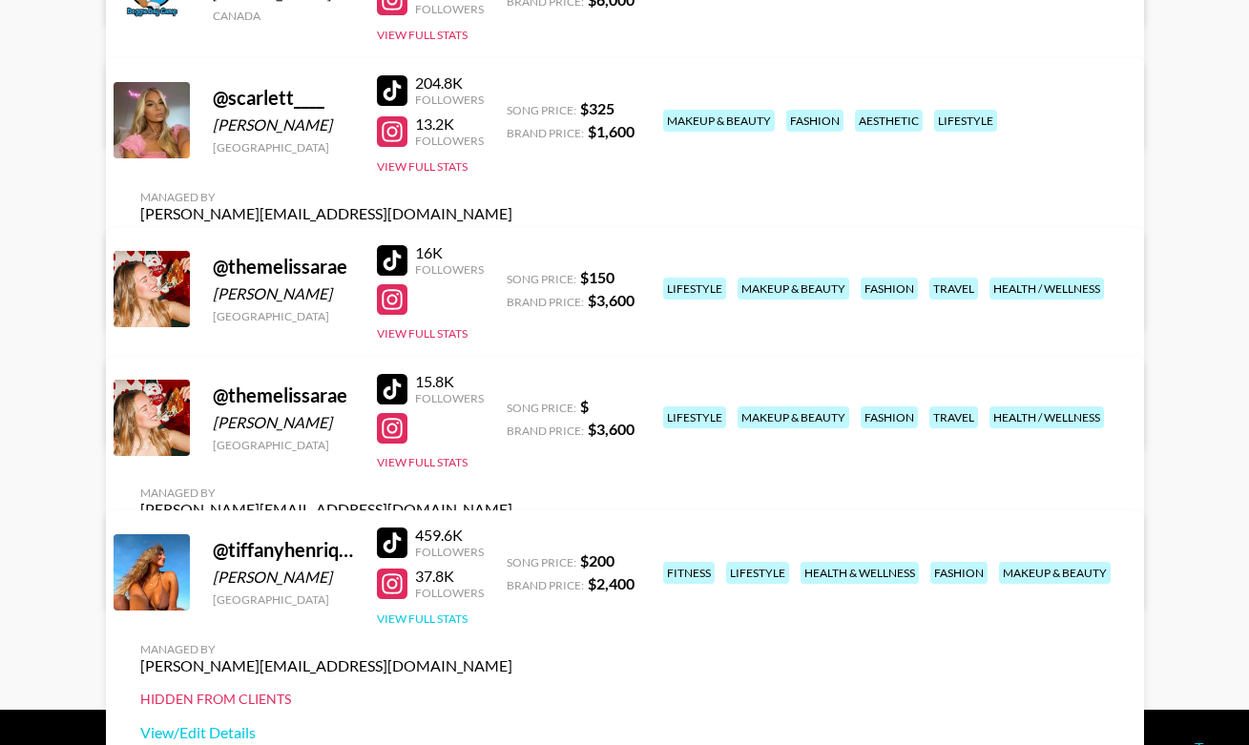
click at [404, 626] on button "View Full Stats" at bounding box center [422, 618] width 91 height 14
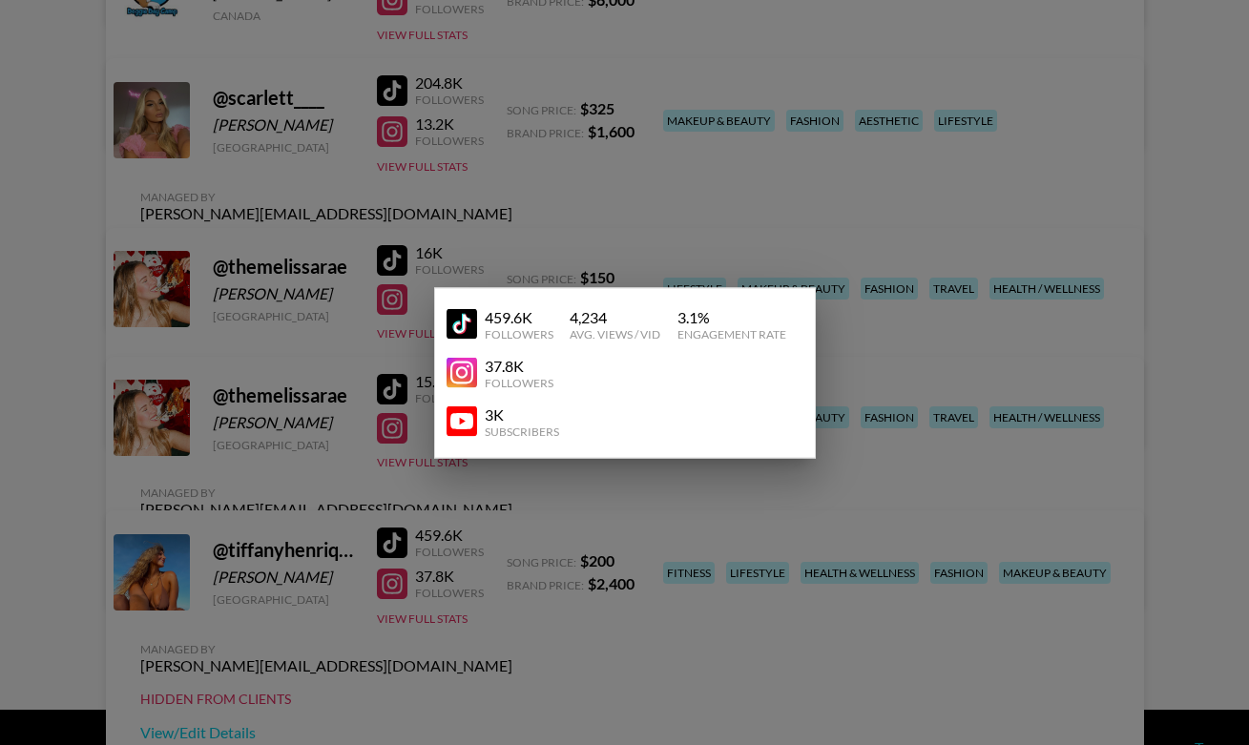
click at [507, 557] on div at bounding box center [624, 372] width 1249 height 745
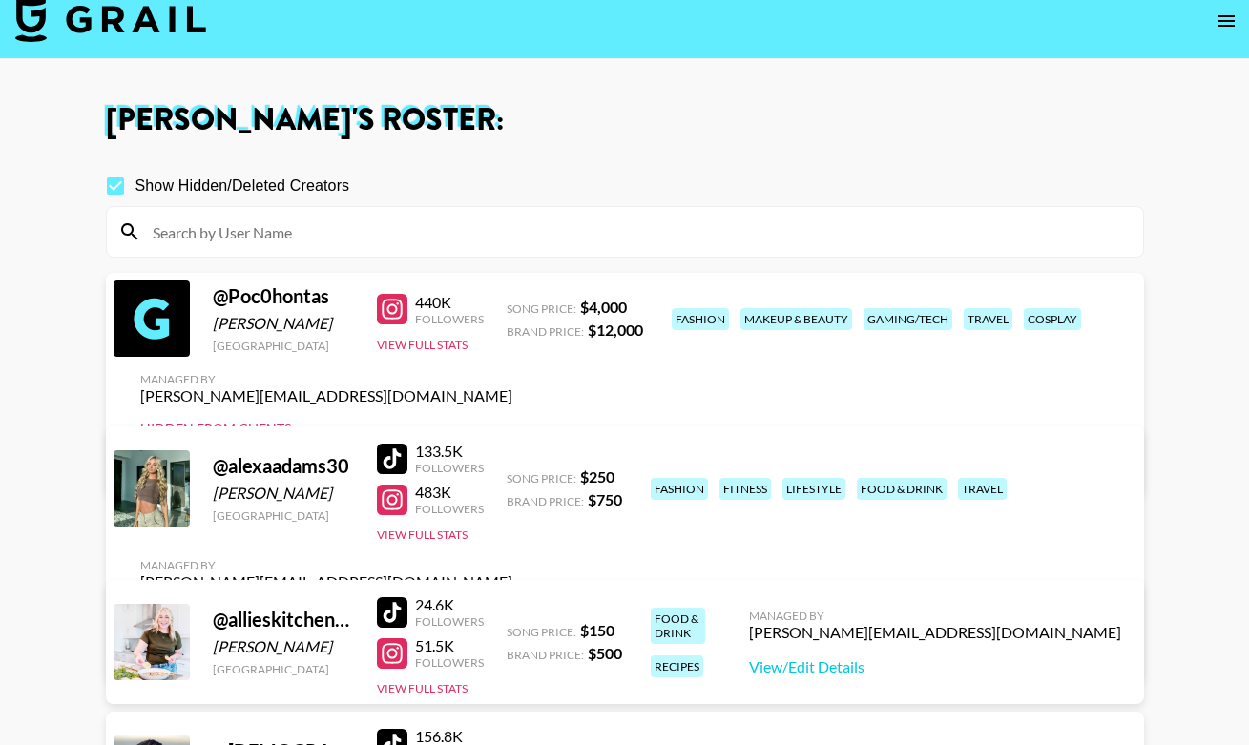
scroll to position [0, 0]
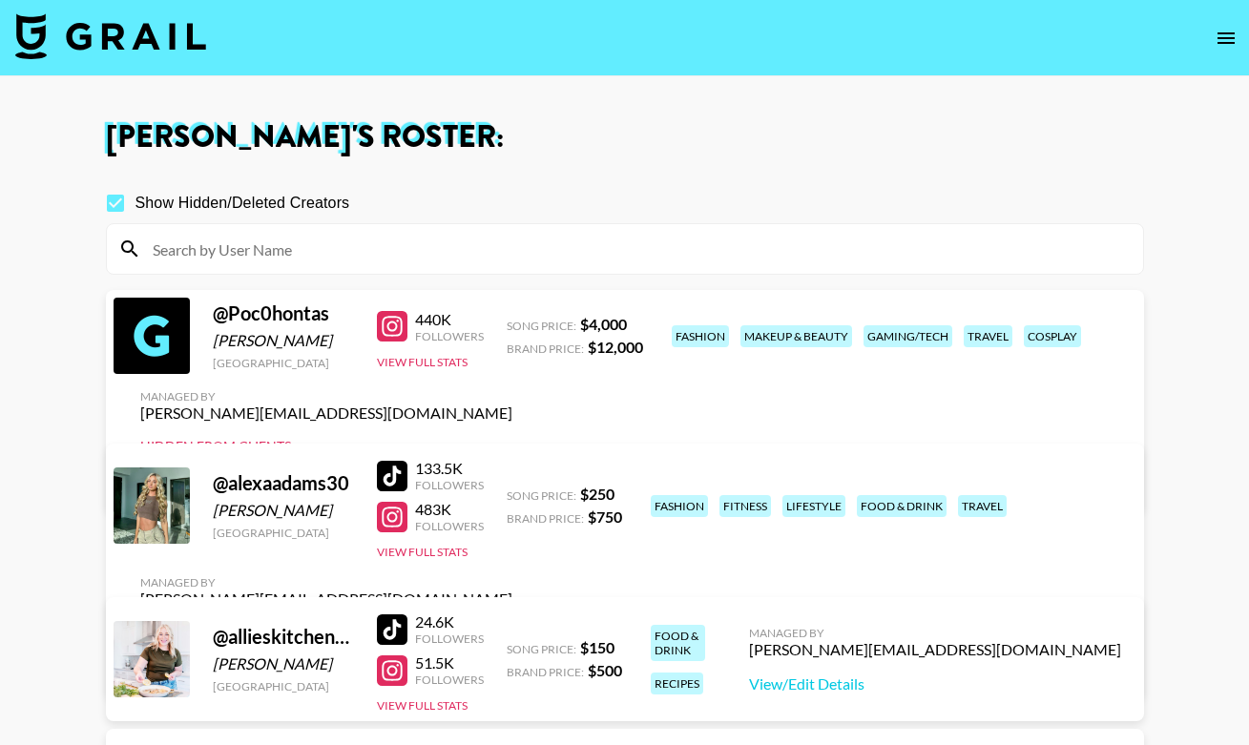
click at [345, 253] on input at bounding box center [636, 249] width 990 height 31
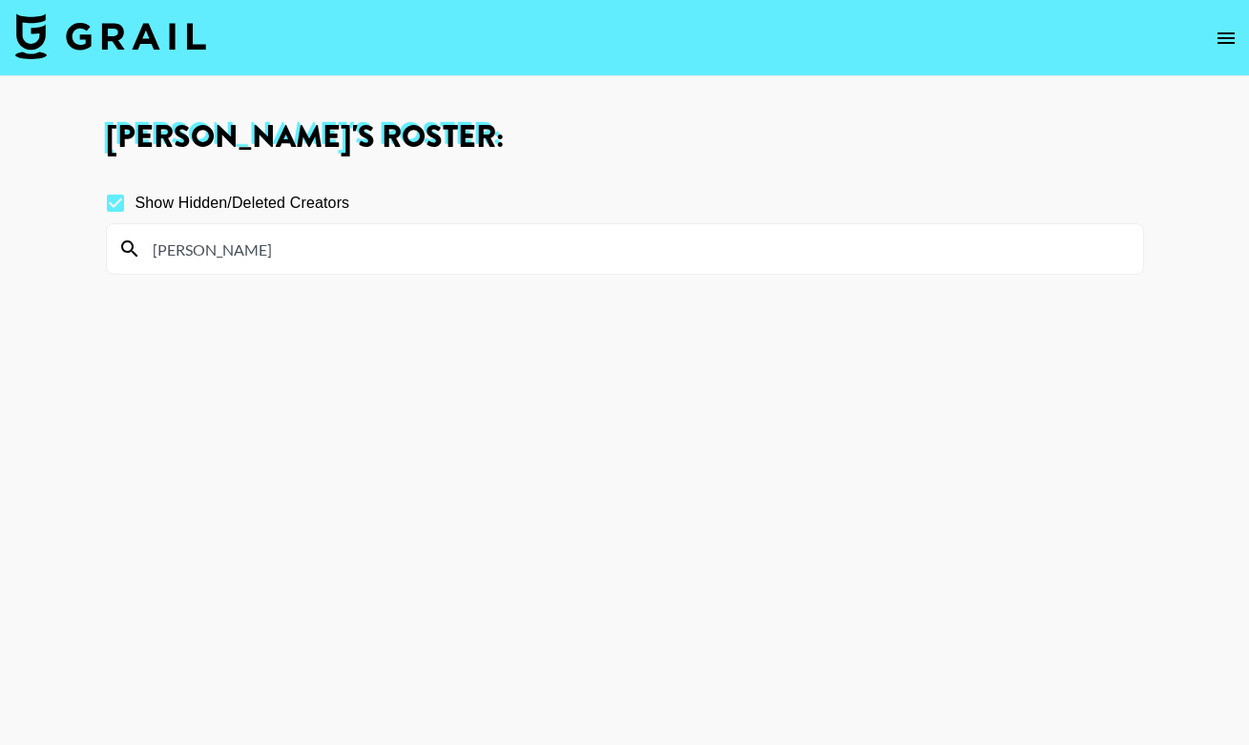
type input "[PERSON_NAME]"
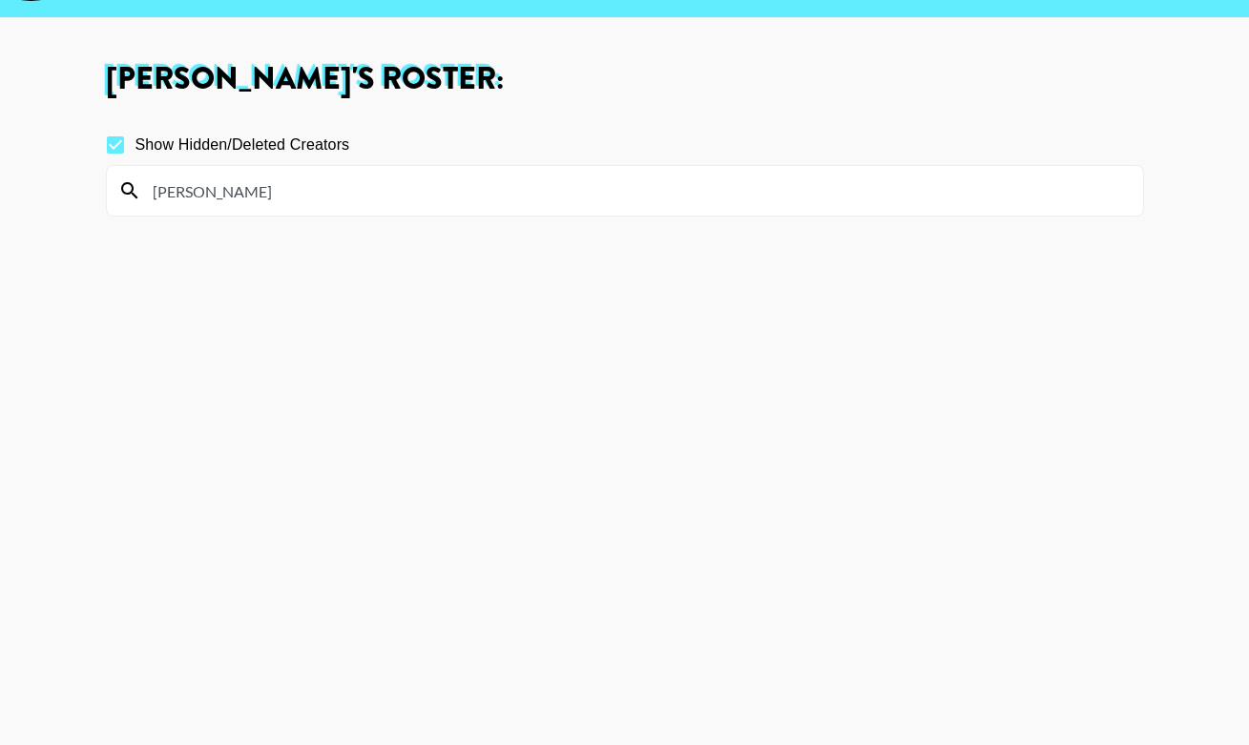
scroll to position [67, 0]
